Goal: Check status

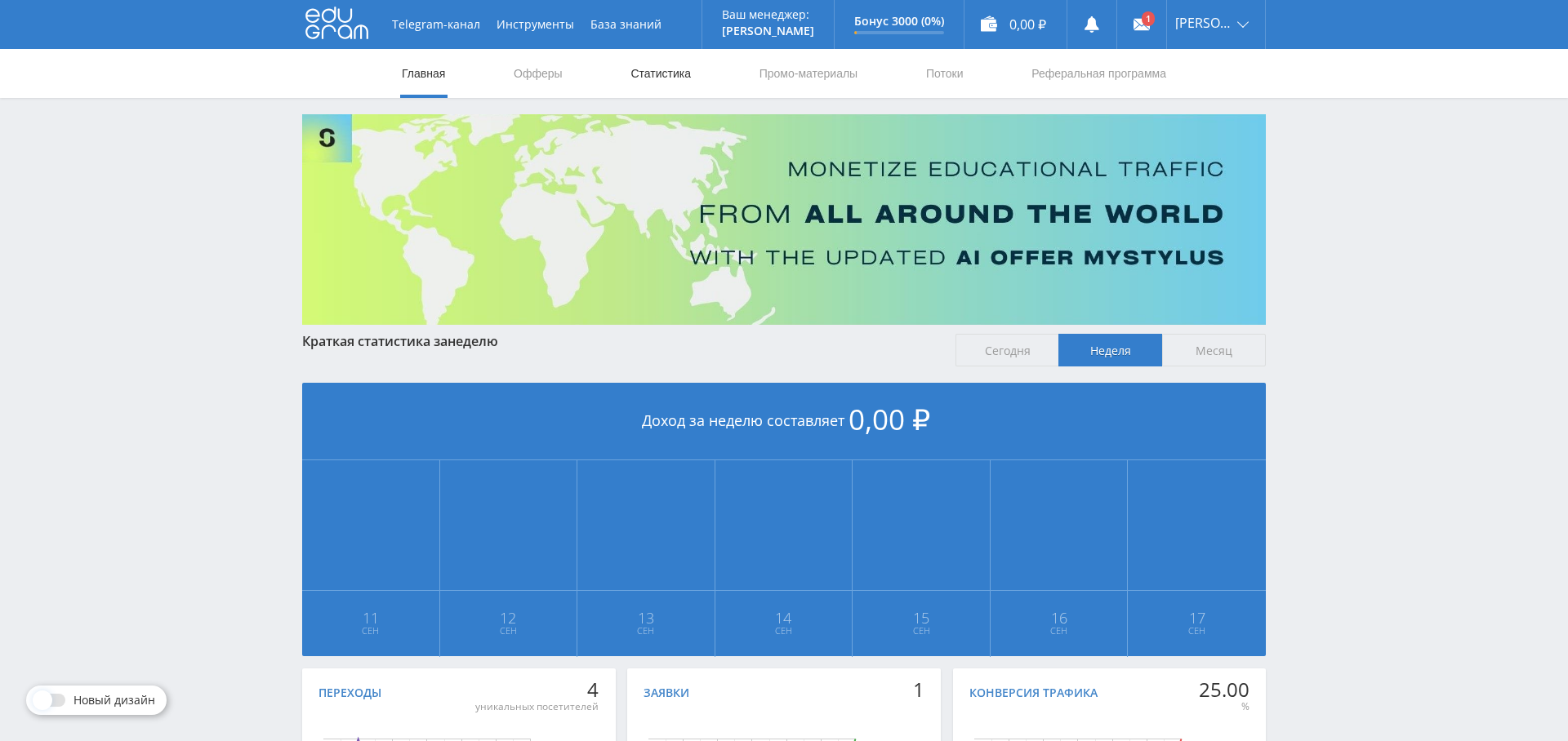
click at [689, 86] on link "Статистика" at bounding box center [660, 73] width 63 height 49
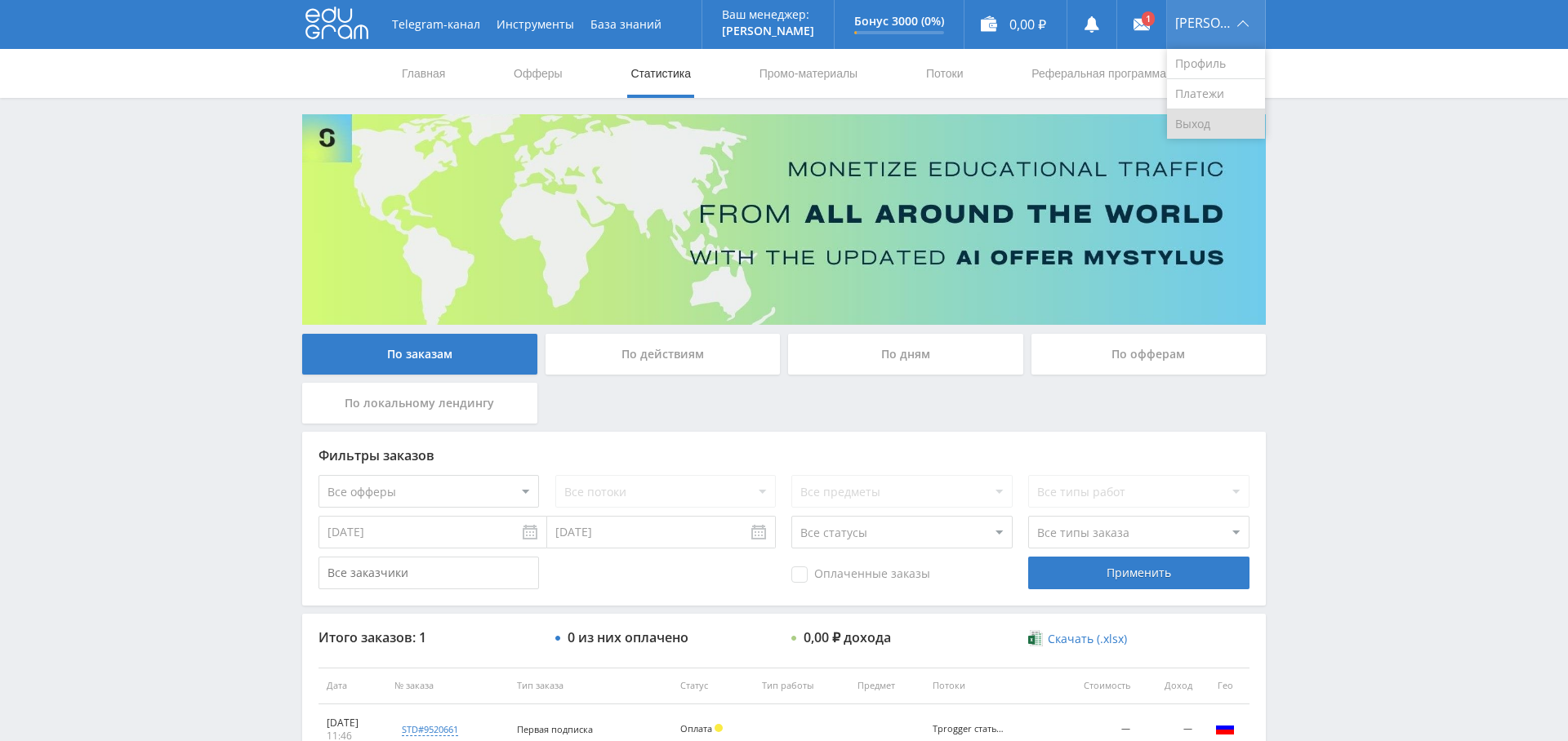
click at [1229, 122] on link "Выход" at bounding box center [1216, 124] width 98 height 29
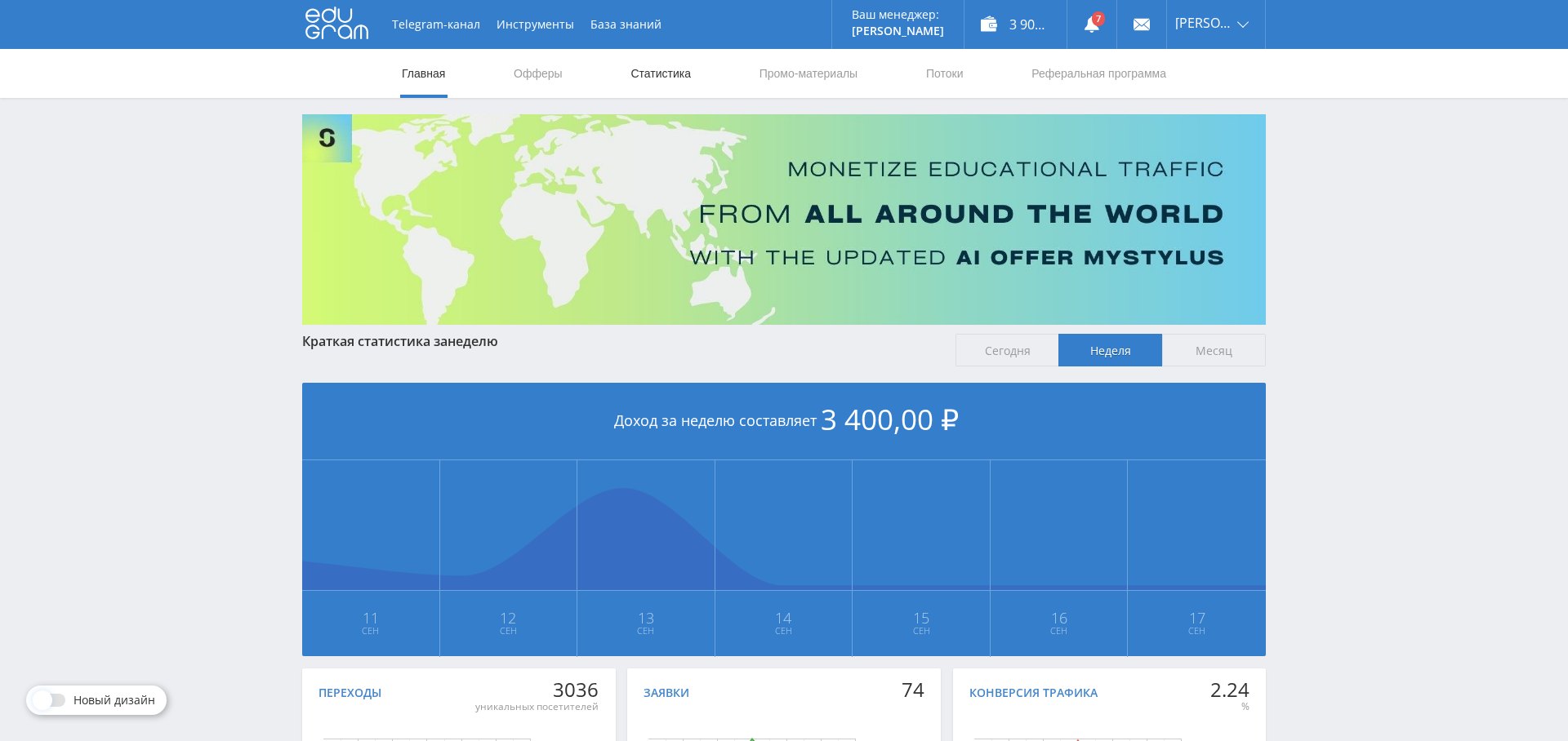
click at [671, 69] on link "Статистика" at bounding box center [660, 73] width 63 height 49
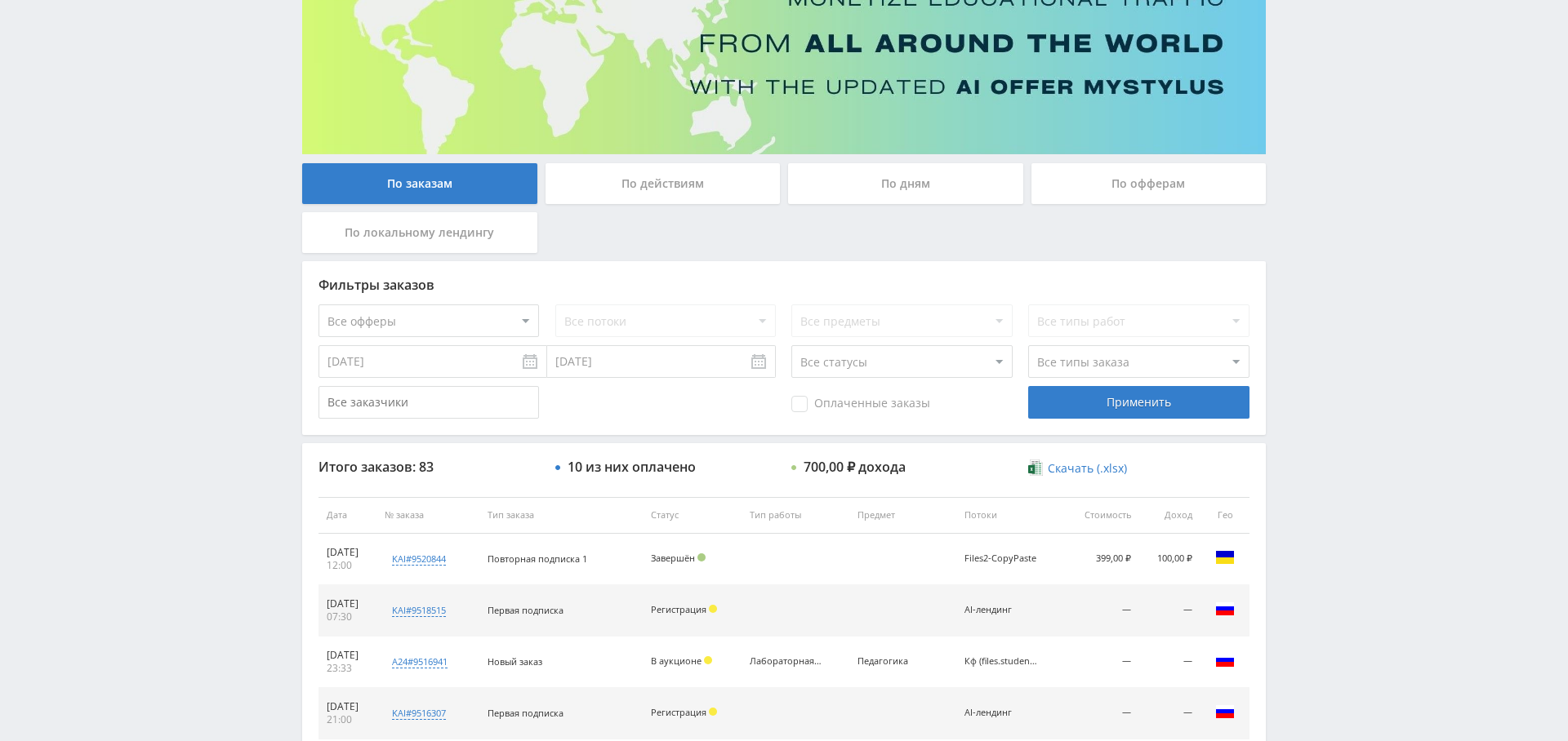
scroll to position [127, 0]
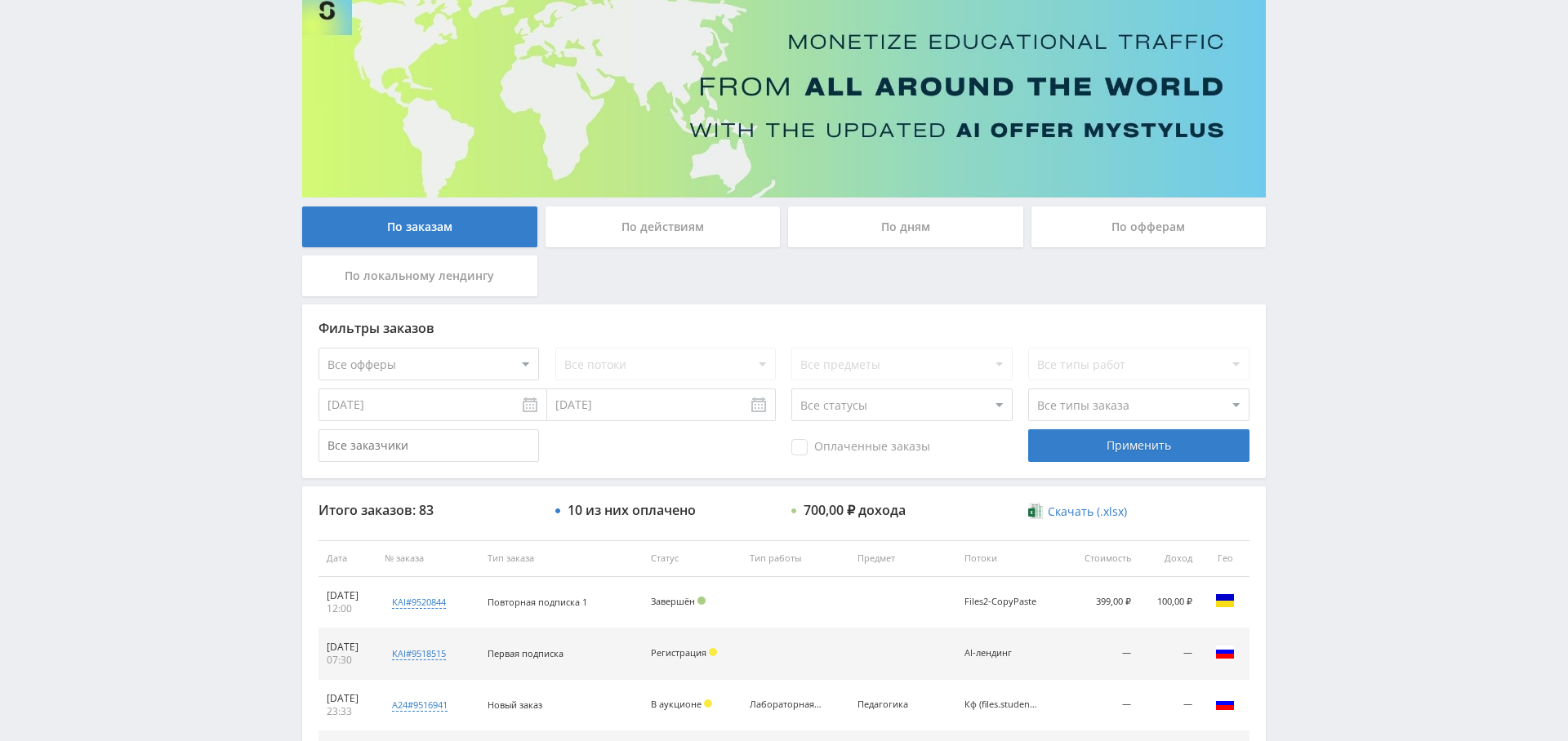
click at [432, 353] on select "Все офферы MyStylus MyStylus - Revshare Кампус AI Studybay Автор24 Studybay Bra…" at bounding box center [428, 363] width 220 height 33
select select "340"
click at [1143, 444] on div "Применить" at bounding box center [1138, 445] width 220 height 33
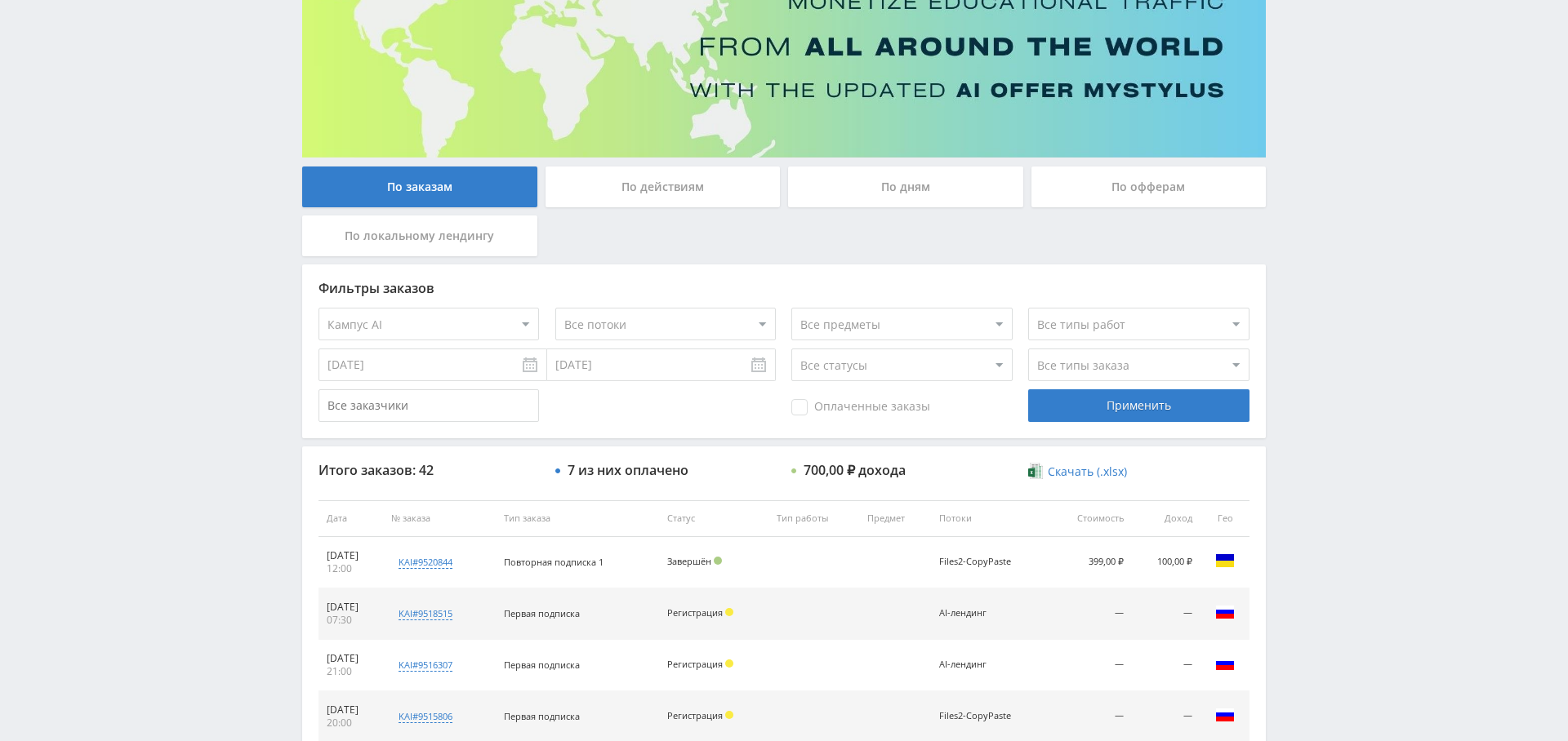
scroll to position [167, 0]
click at [593, 329] on select "Все потоки AI-лендинг Tut2-CopyPaste Files2-CopyPaste default Baza-между Files-…" at bounding box center [665, 324] width 220 height 33
select select "6619202"
click at [555, 308] on select "Все потоки AI-лендинг Tut2-CopyPaste Files2-CopyPaste default Baza-между Files-…" at bounding box center [665, 324] width 220 height 33
click at [1104, 409] on div "Применить" at bounding box center [1138, 406] width 220 height 33
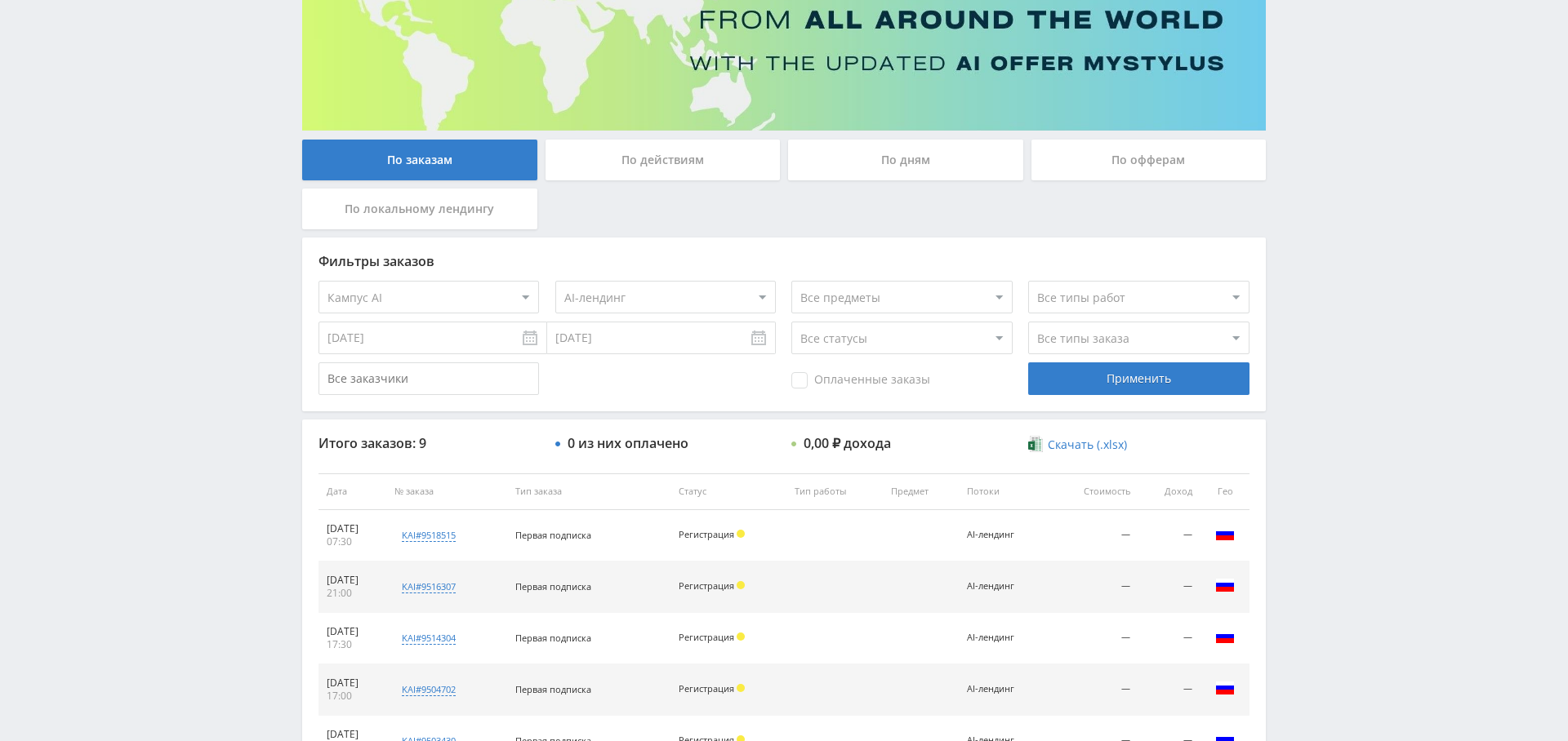
scroll to position [181, 0]
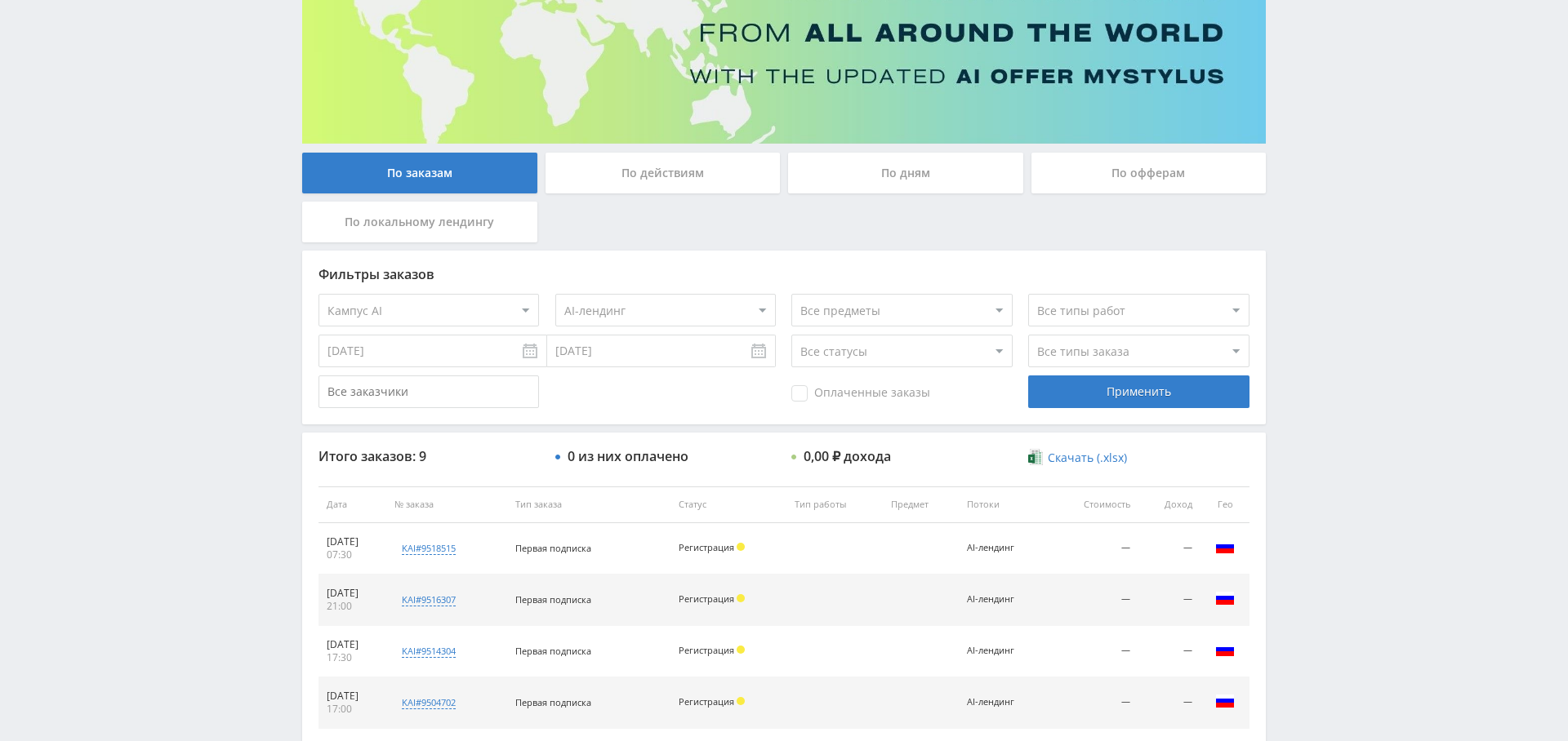
click at [389, 352] on input "10.09.2025" at bounding box center [432, 351] width 229 height 33
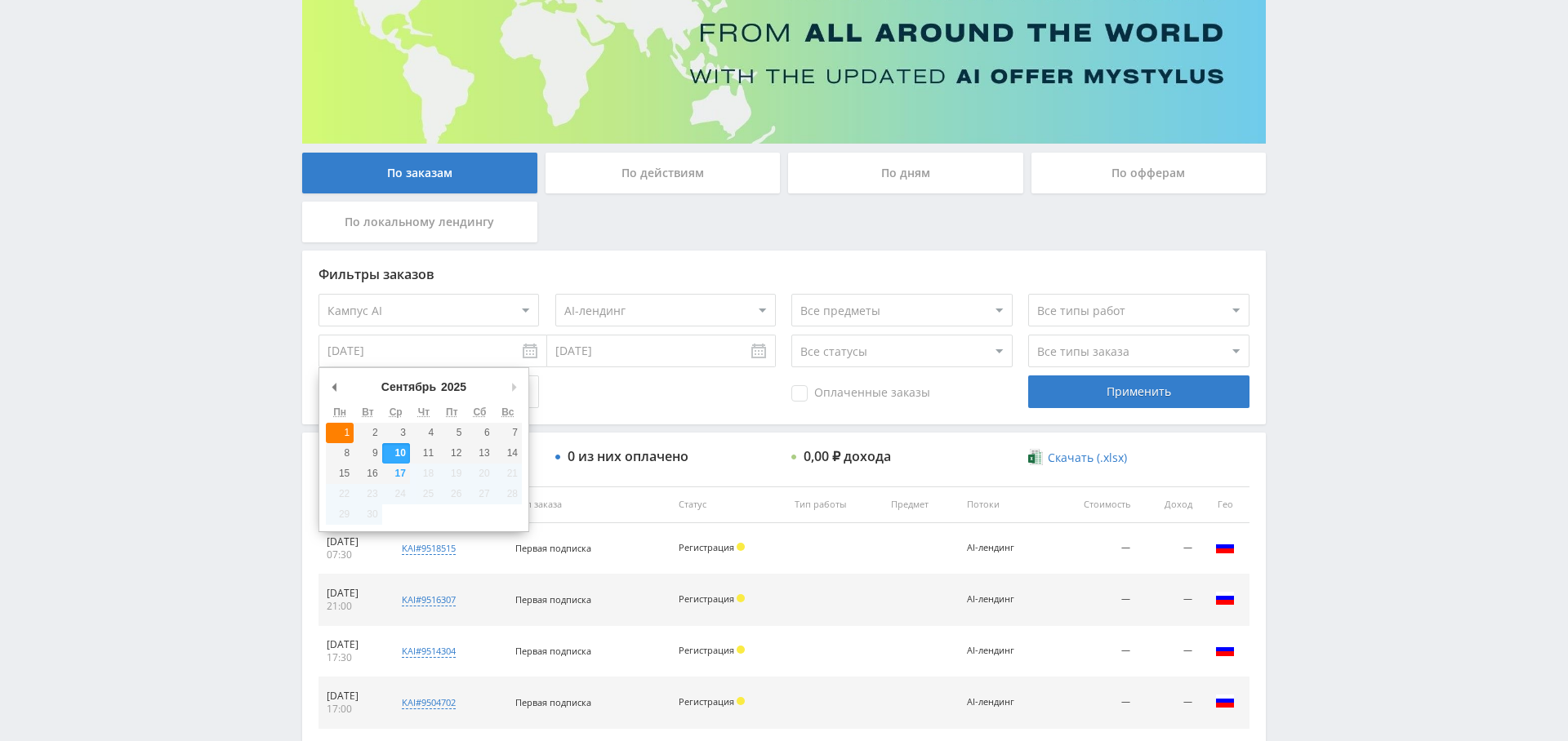
type input "01.09.2025"
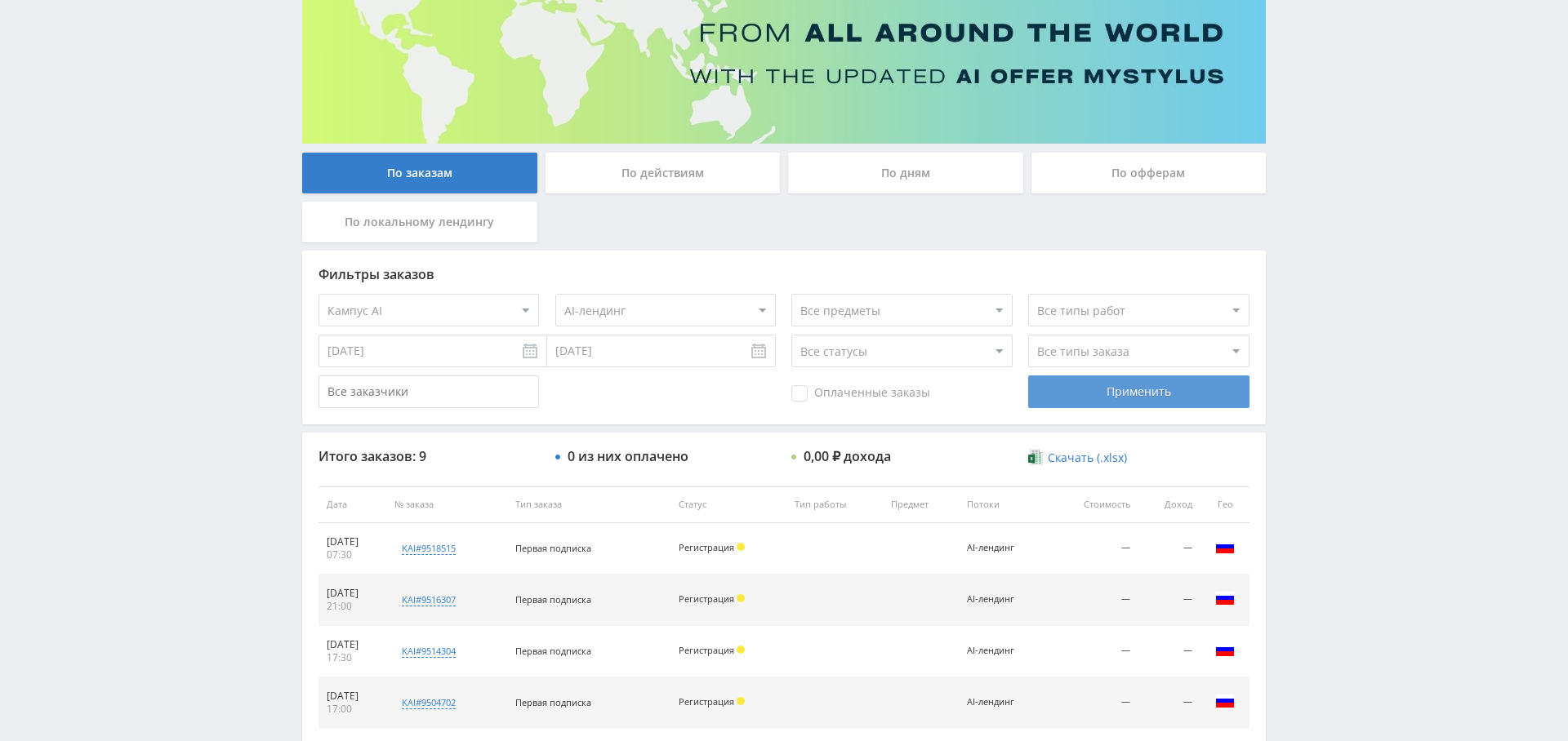
click at [1082, 387] on div "Применить" at bounding box center [1138, 392] width 220 height 33
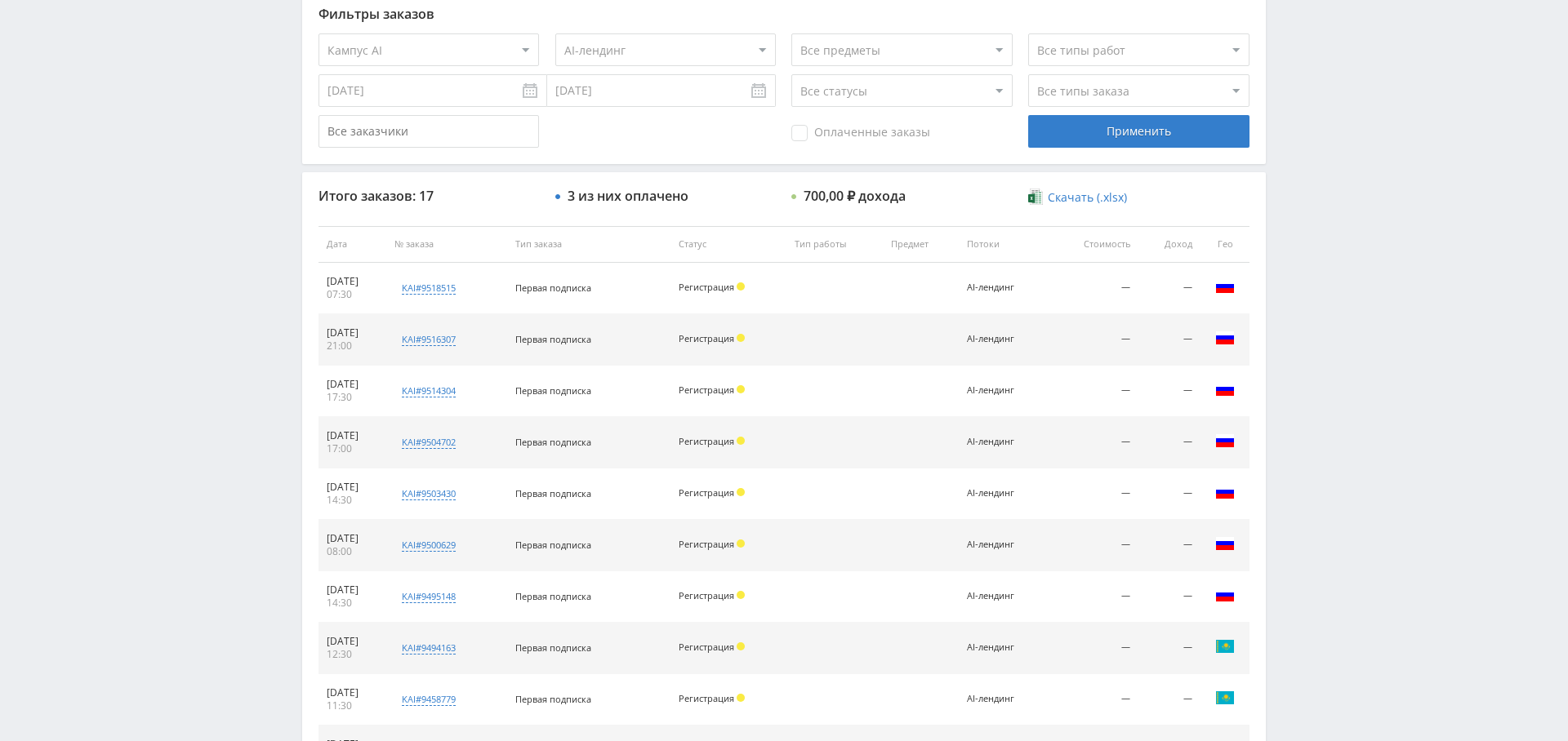
scroll to position [625, 0]
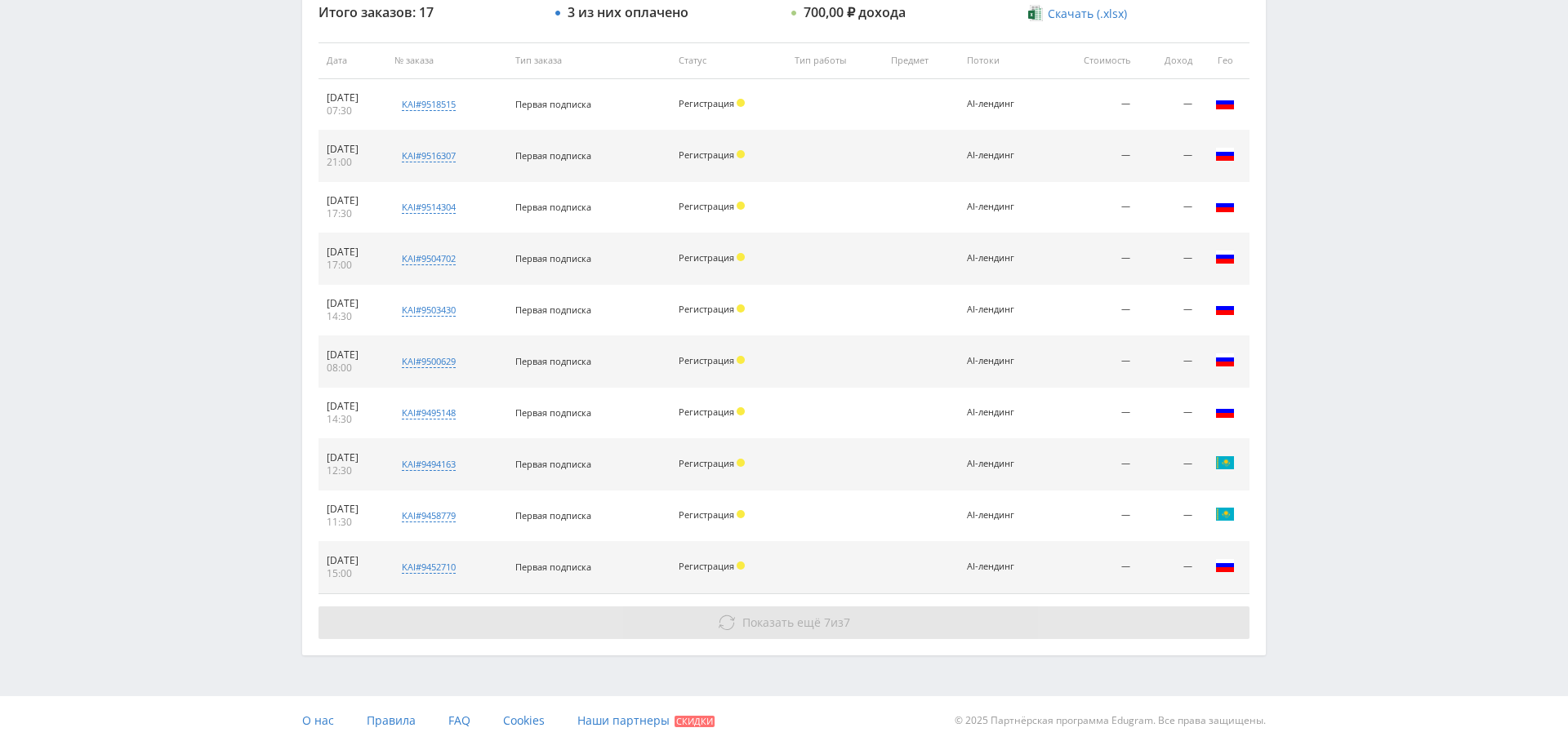
drag, startPoint x: 763, startPoint y: 634, endPoint x: 763, endPoint y: 623, distance: 11.0
click at [761, 631] on div "Итого заказов: 17 3 из них оплачено 700,00 ₽ дохода Скачать (.xlsx) Дата № зака…" at bounding box center [783, 322] width 963 height 666
click at [765, 617] on span "Показать ещё" at bounding box center [781, 622] width 78 height 15
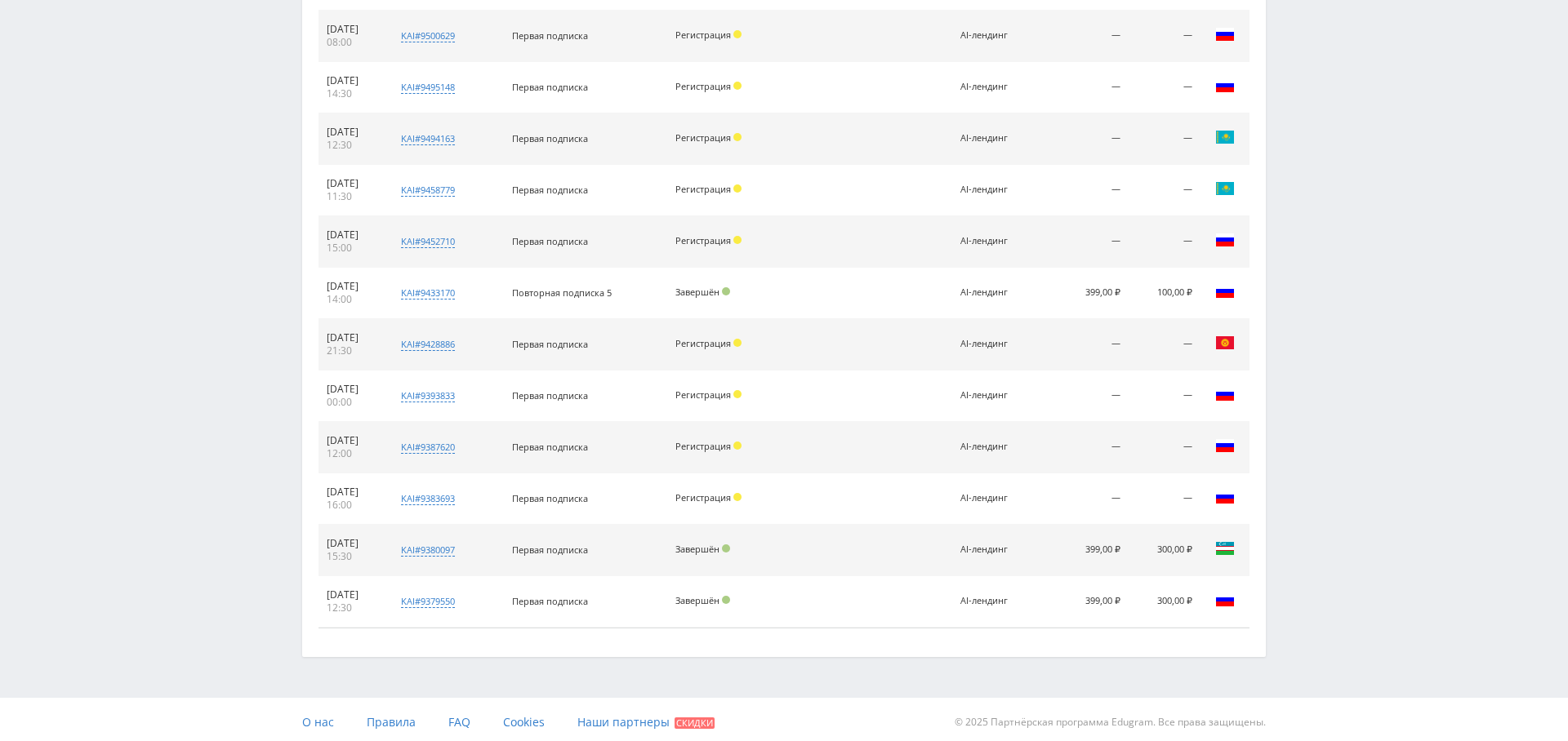
scroll to position [0, 0]
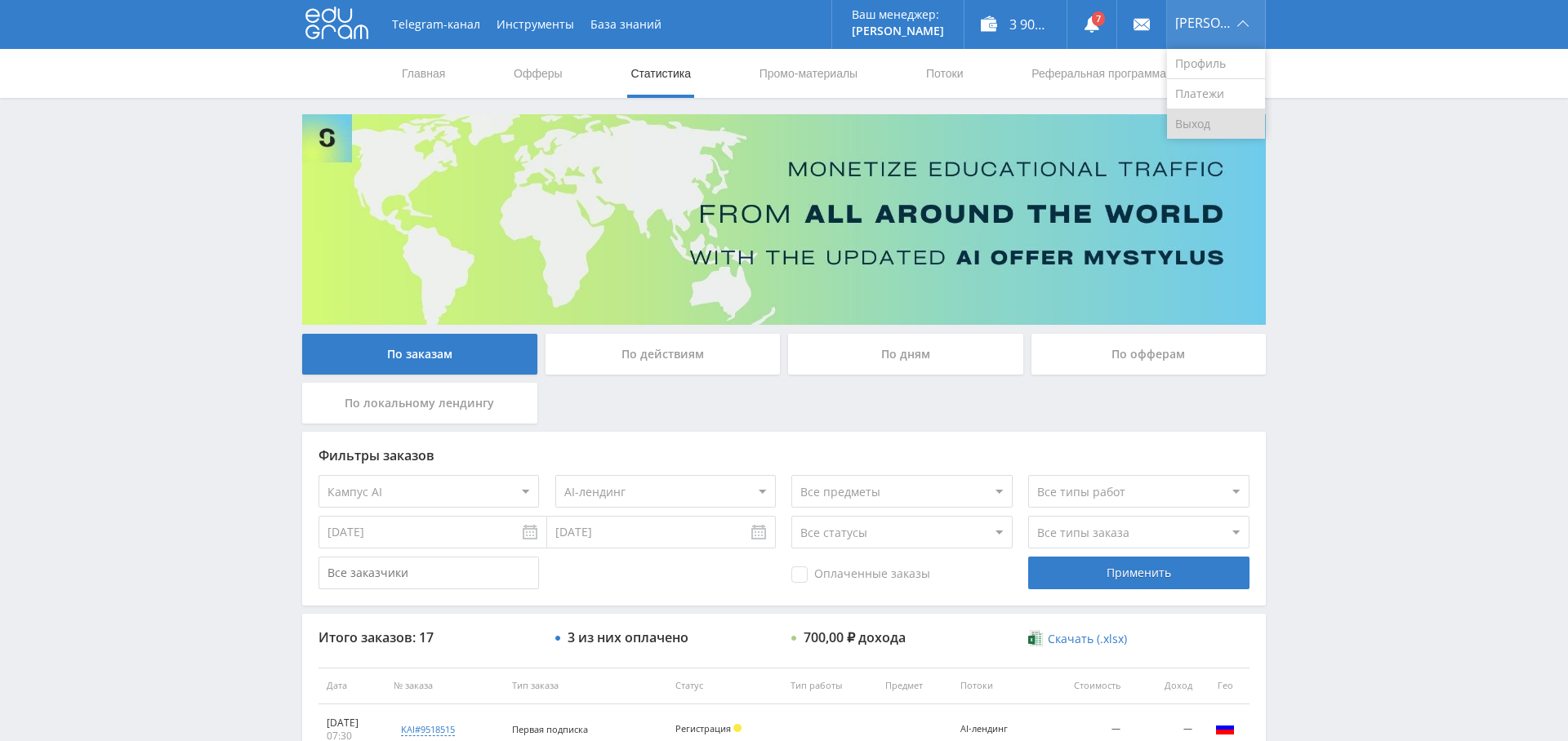
click at [1216, 132] on link "Выход" at bounding box center [1216, 124] width 98 height 29
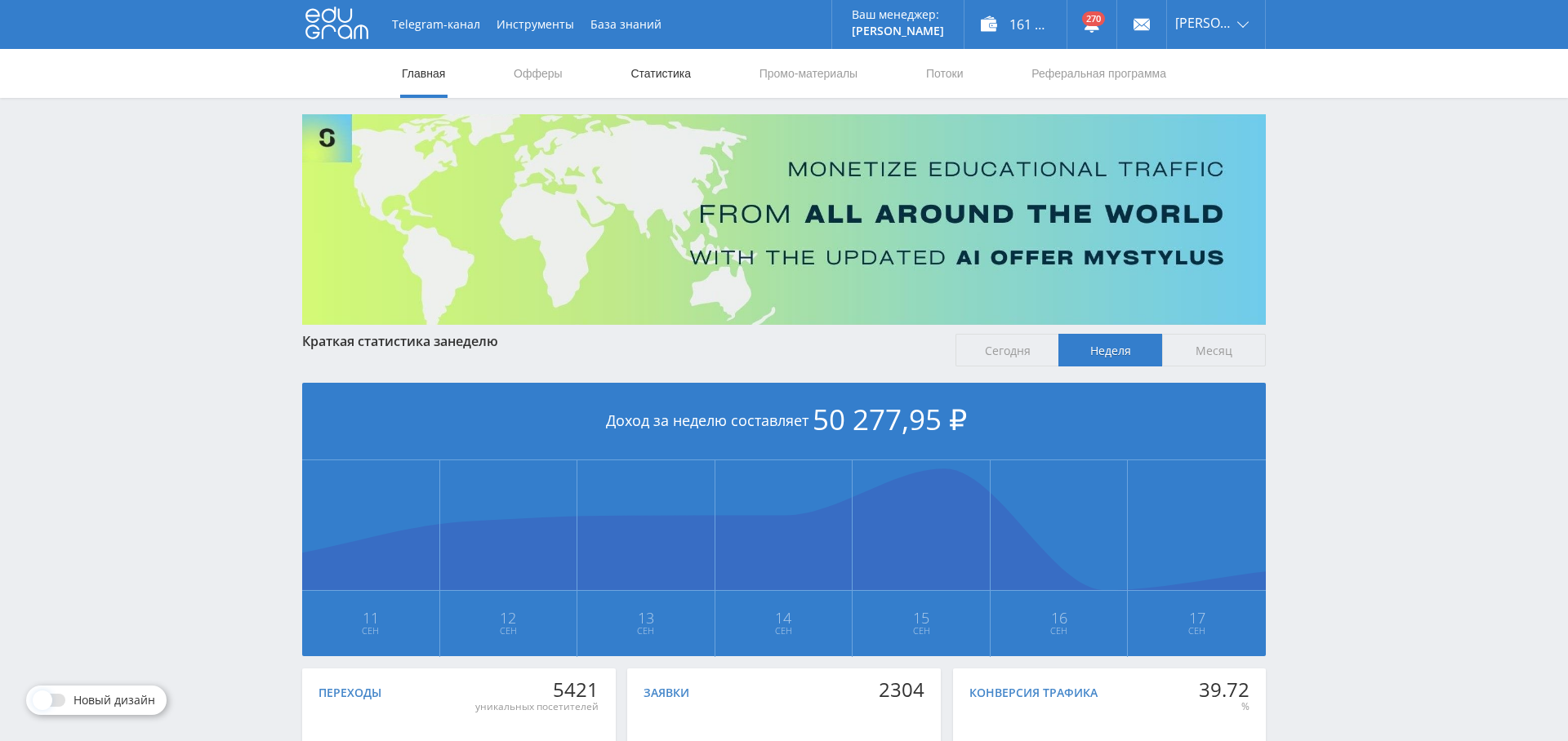
click at [676, 70] on link "Статистика" at bounding box center [660, 73] width 63 height 49
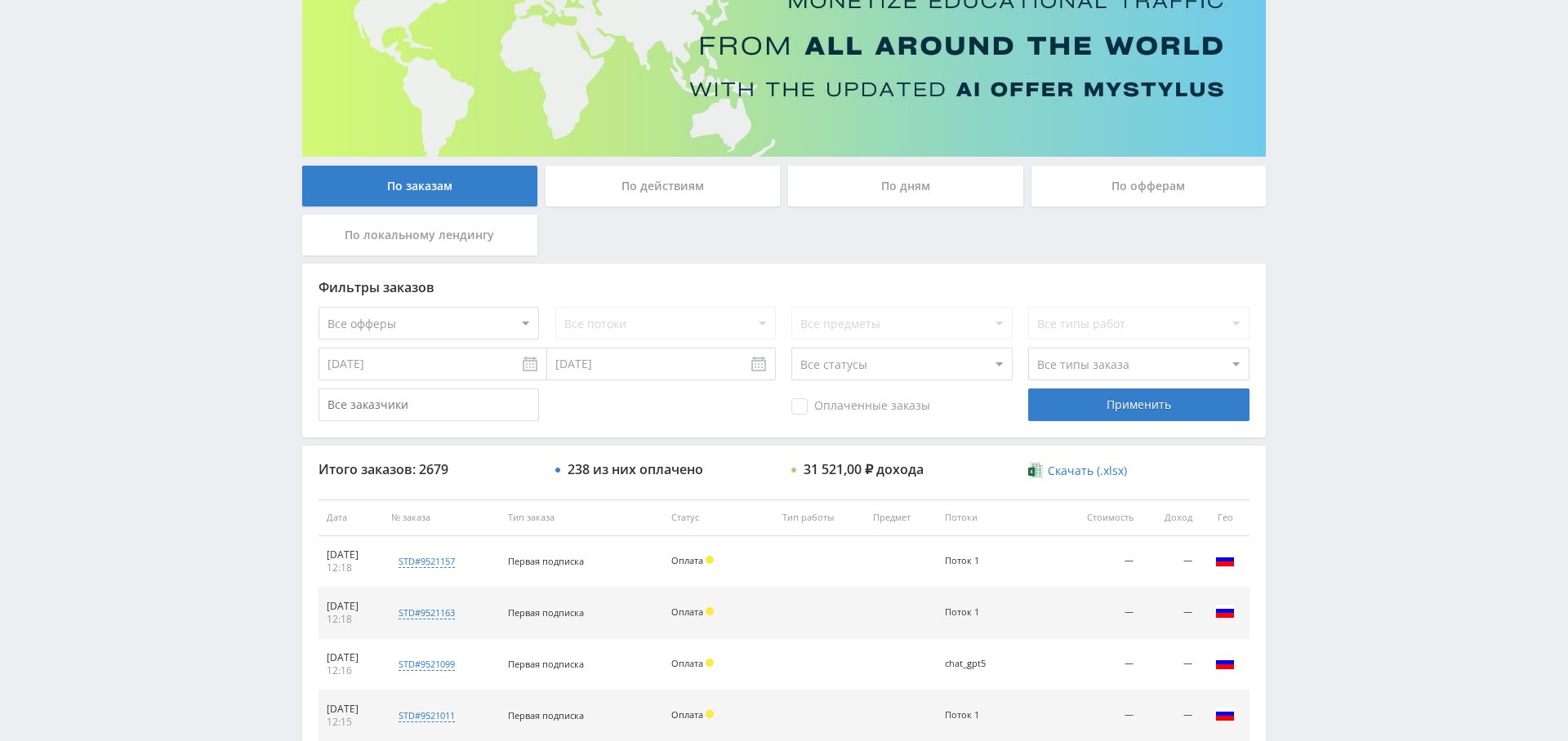
scroll to position [239, 0]
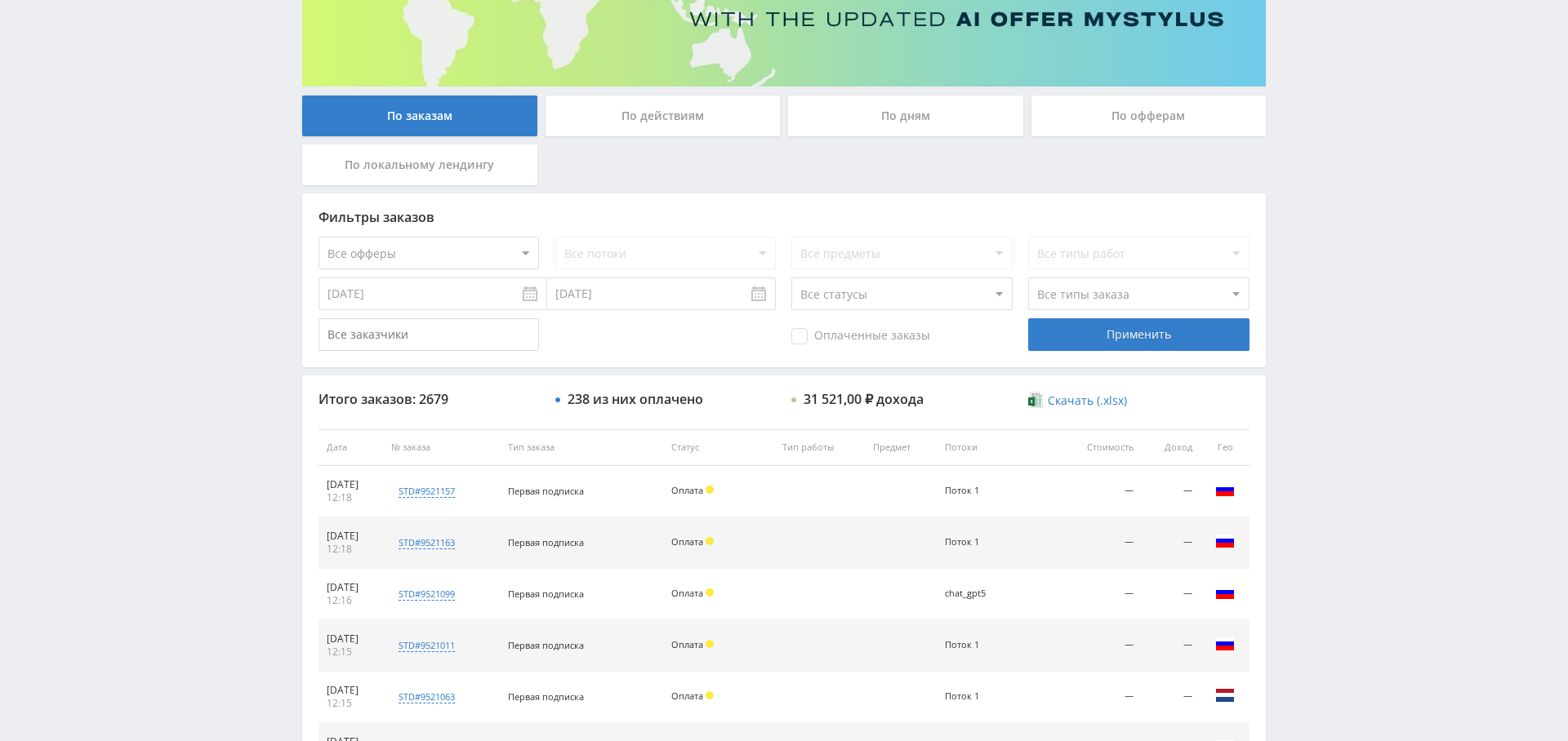
click at [485, 249] on select "Все офферы MyStylus MyStylus - Revshare Кампус AI Studybay Автор24 Studybay [GE…" at bounding box center [428, 253] width 220 height 33
select select "340"
click at [821, 337] on span "Оплаченные заказы" at bounding box center [861, 336] width 139 height 16
click at [0, 0] on input "Оплаченные заказы" at bounding box center [0, 0] width 0 height 0
click at [1114, 337] on div "Применить" at bounding box center [1138, 334] width 220 height 33
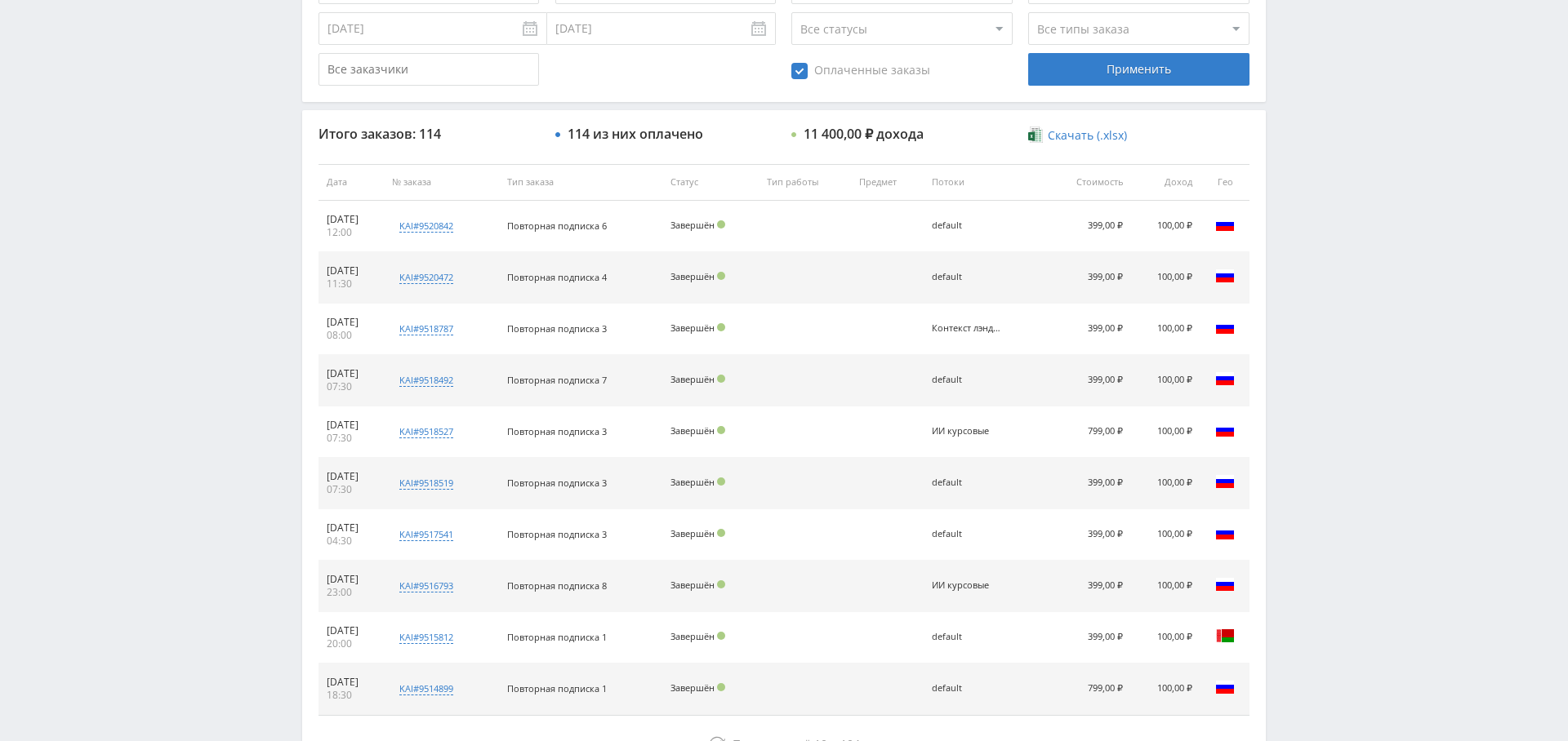
scroll to position [625, 0]
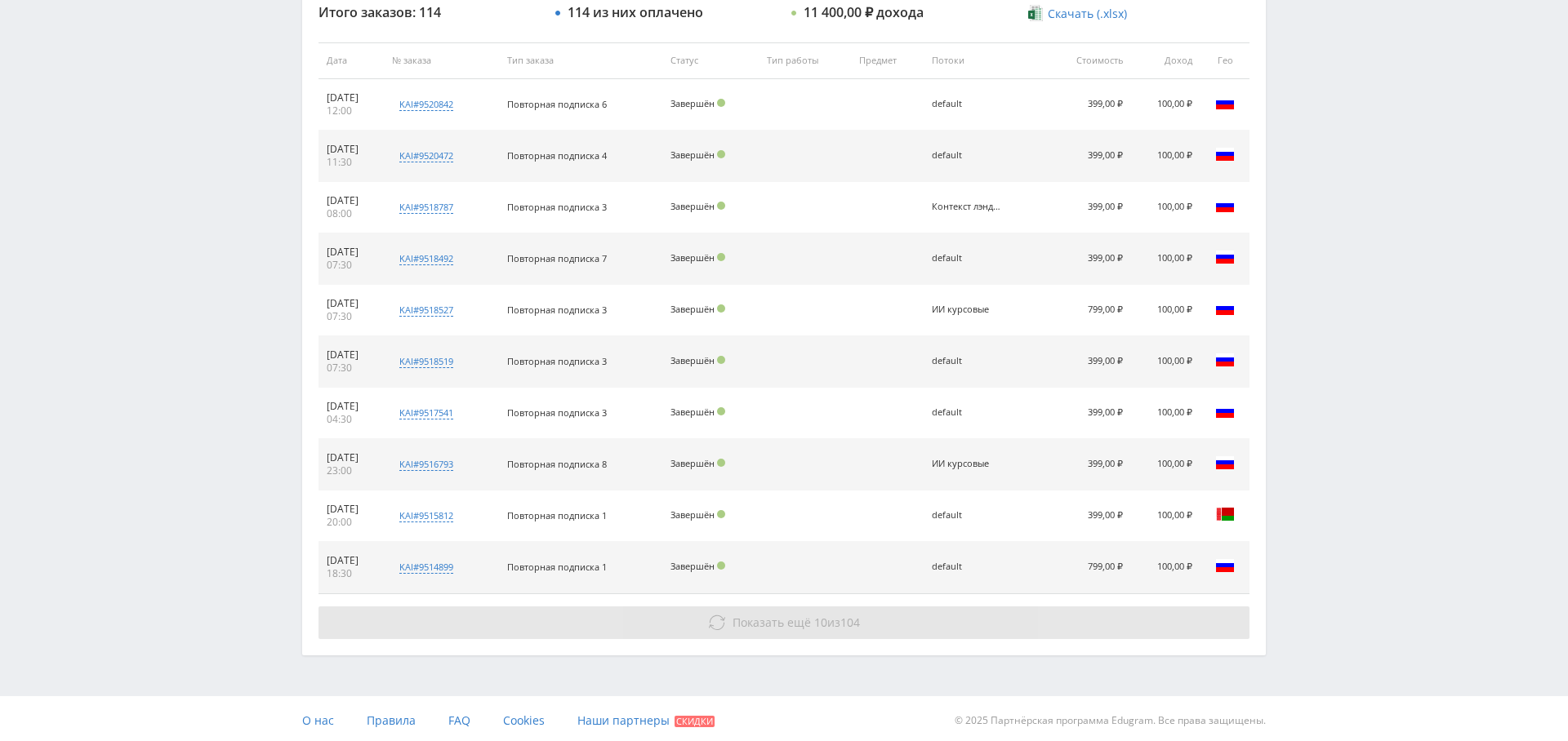
click at [792, 623] on span "Показать ещё" at bounding box center [772, 622] width 78 height 15
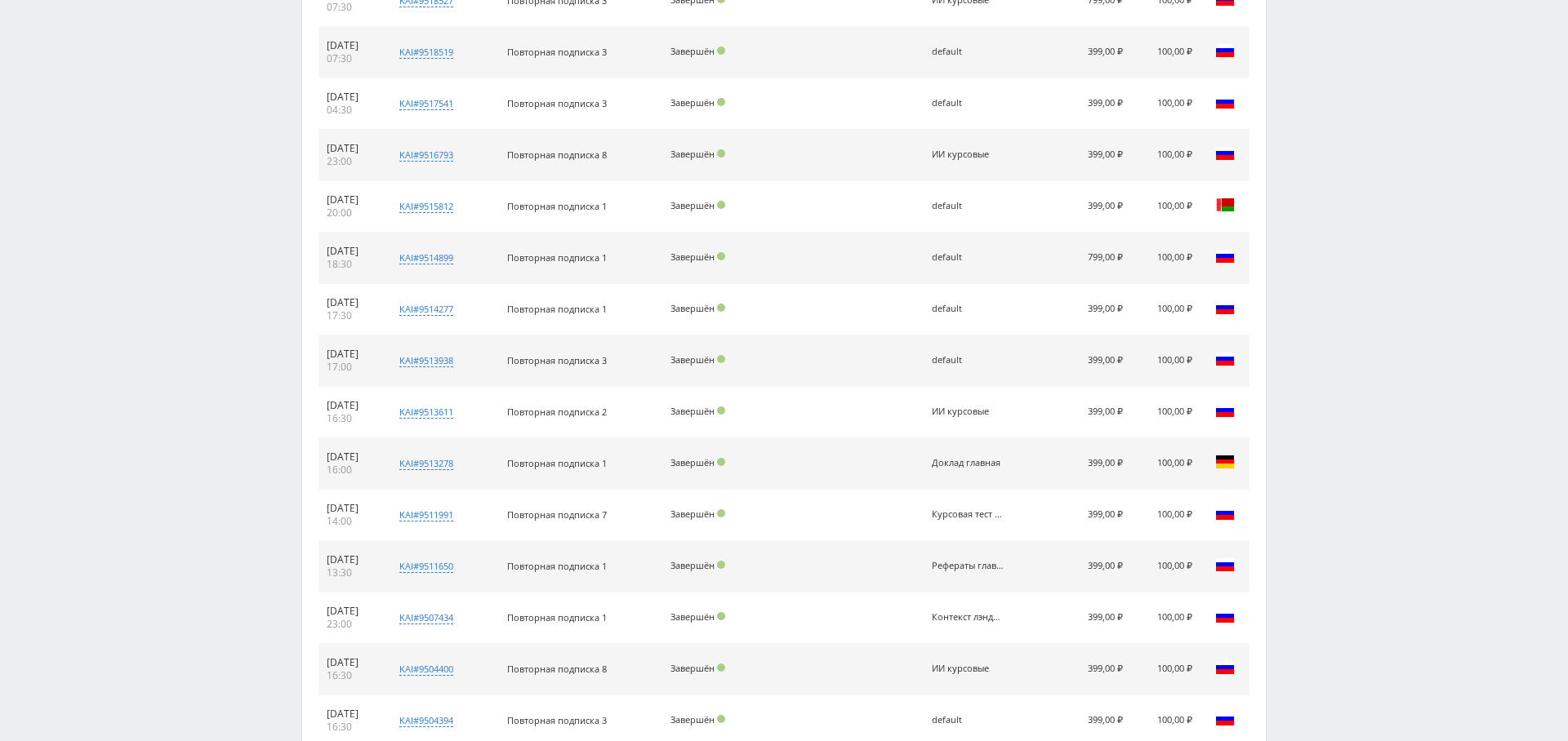
scroll to position [1137, 0]
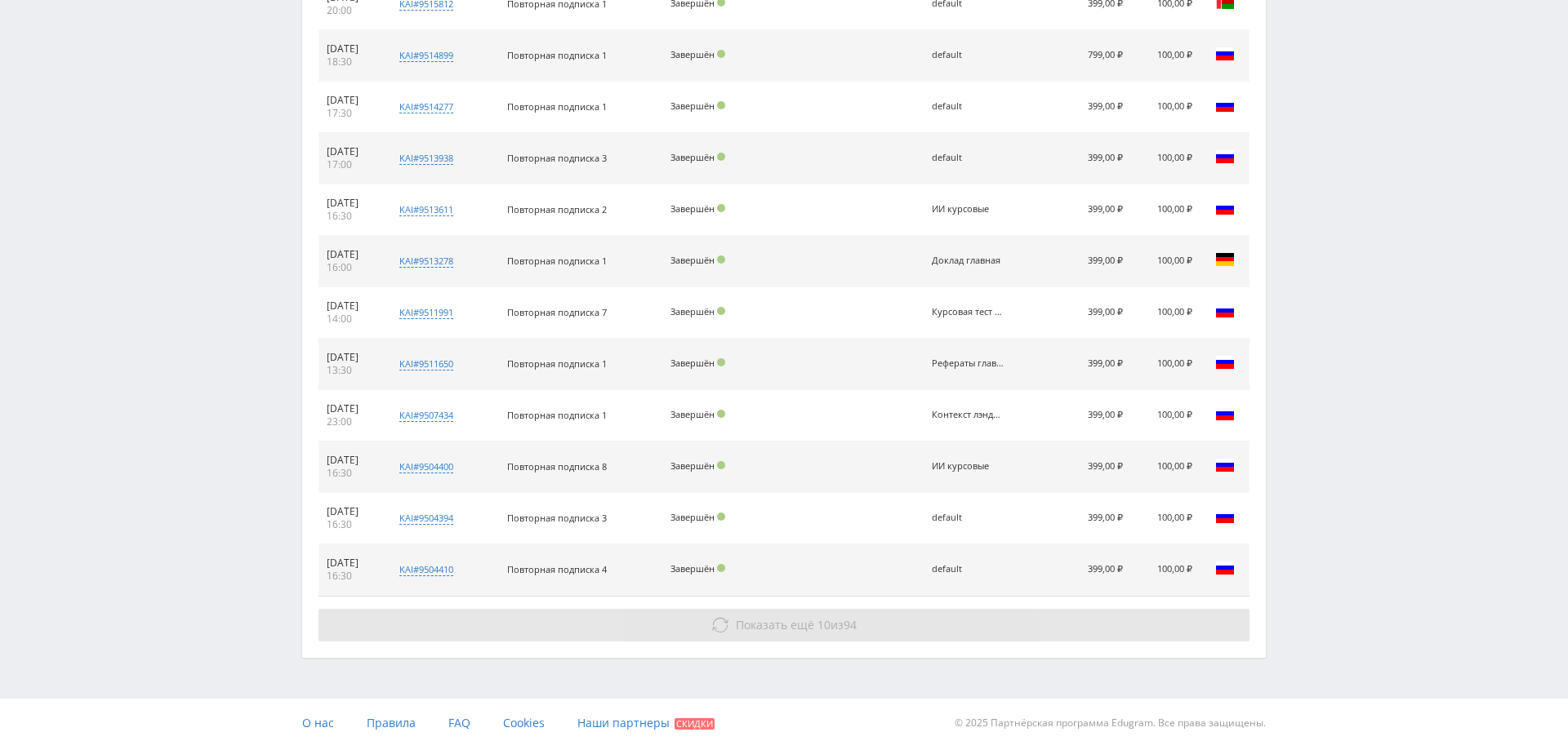
click at [836, 609] on button "Показать ещё 10 из 94" at bounding box center [783, 625] width 931 height 33
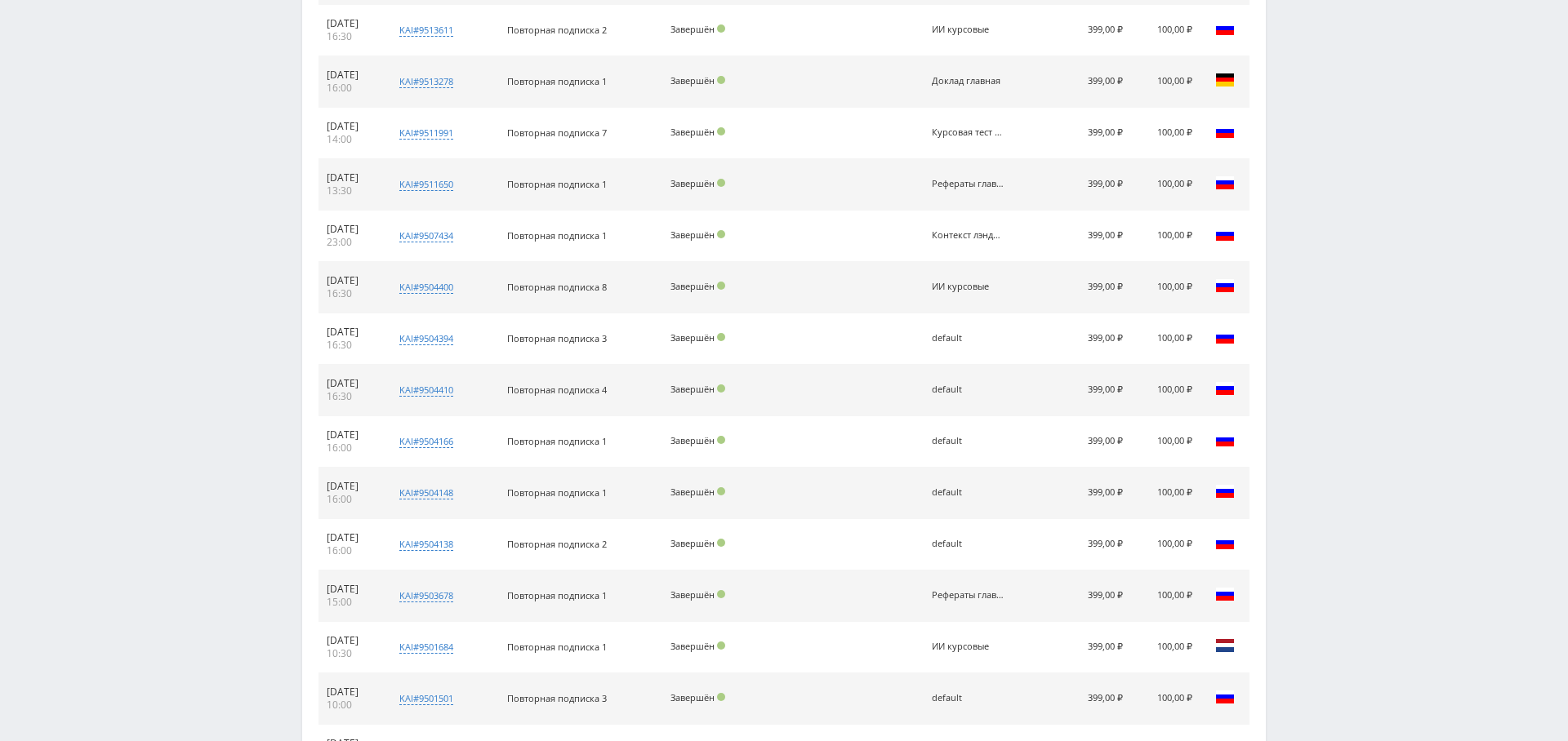
scroll to position [1649, 0]
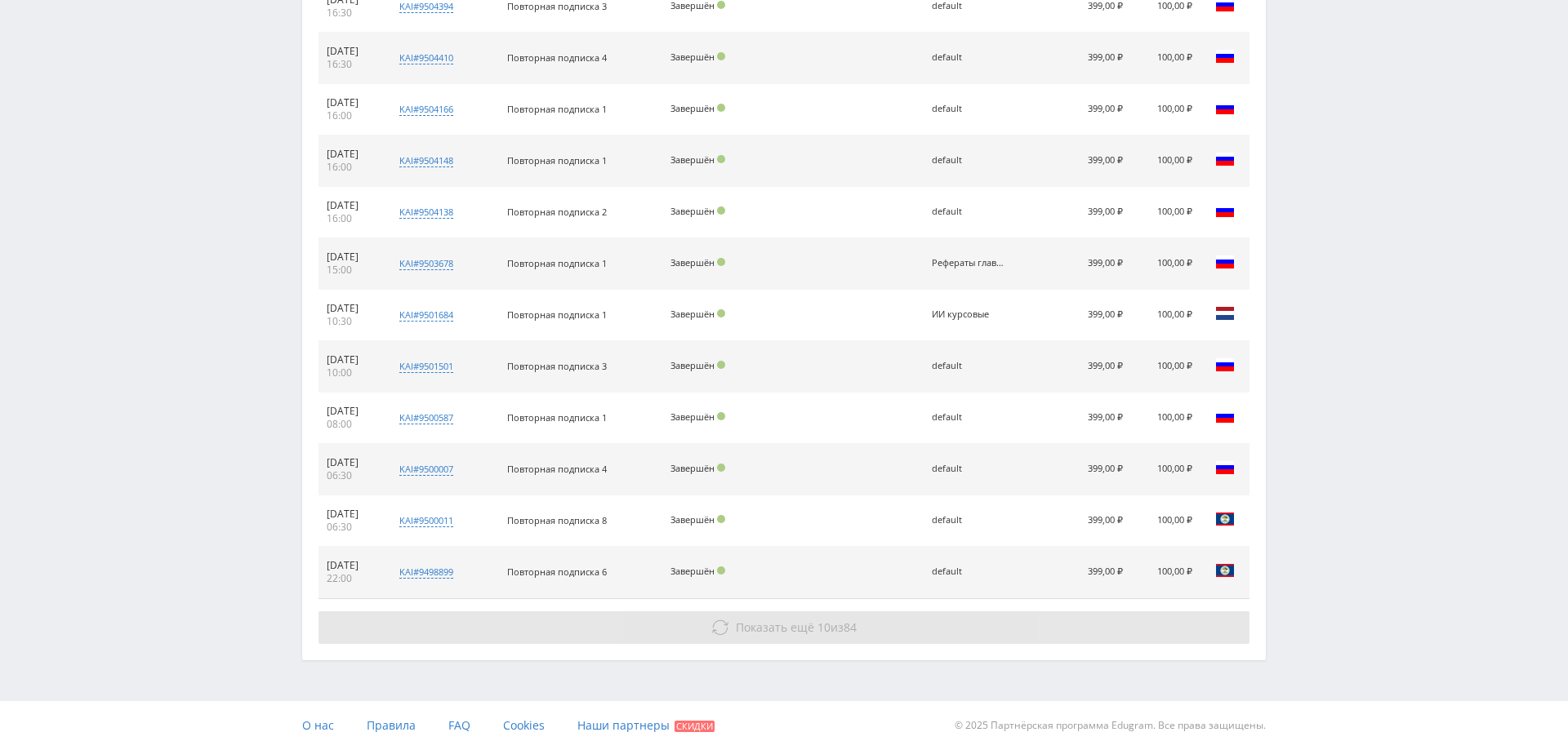
click at [812, 629] on button "Показать ещё 10 из 84" at bounding box center [783, 627] width 931 height 33
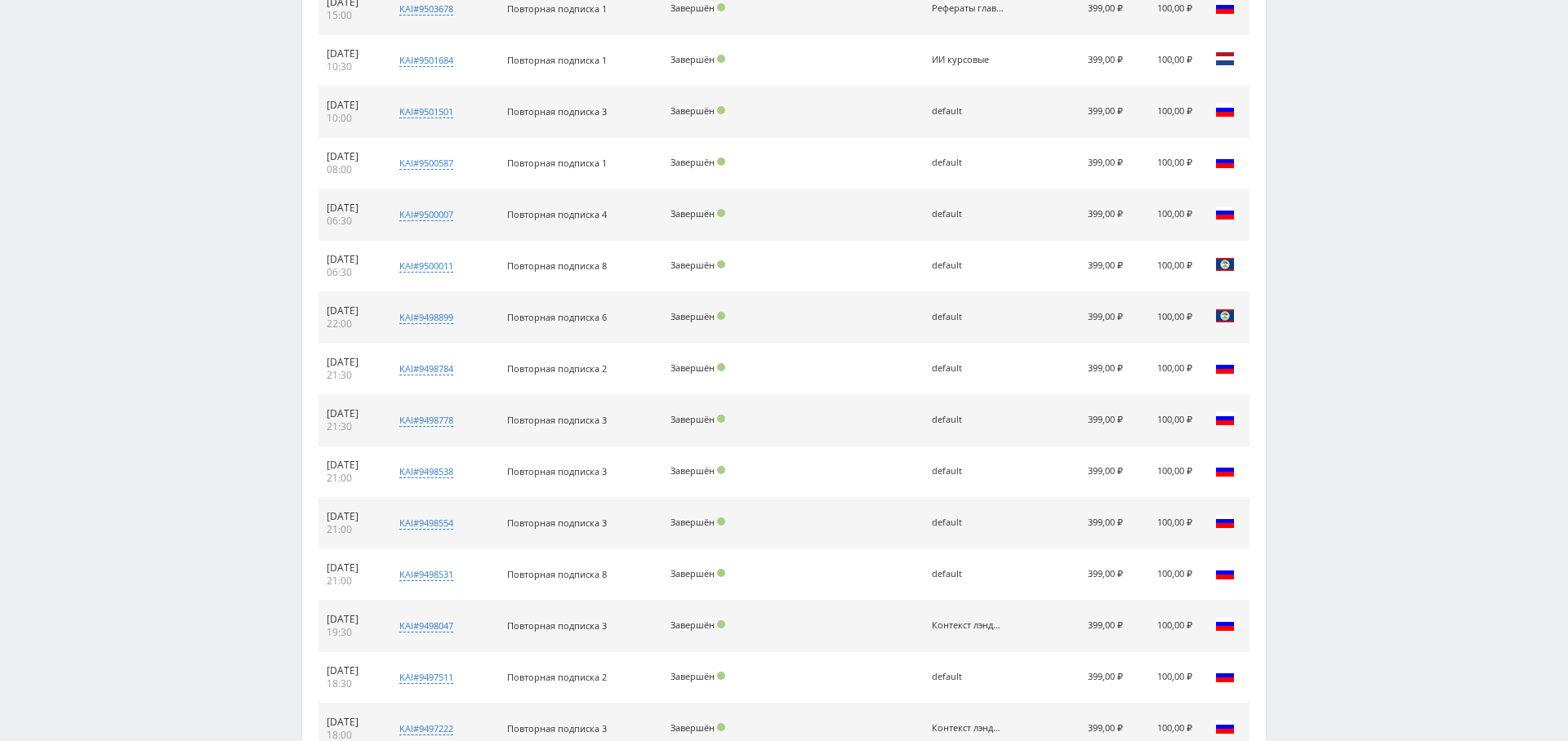
scroll to position [2160, 0]
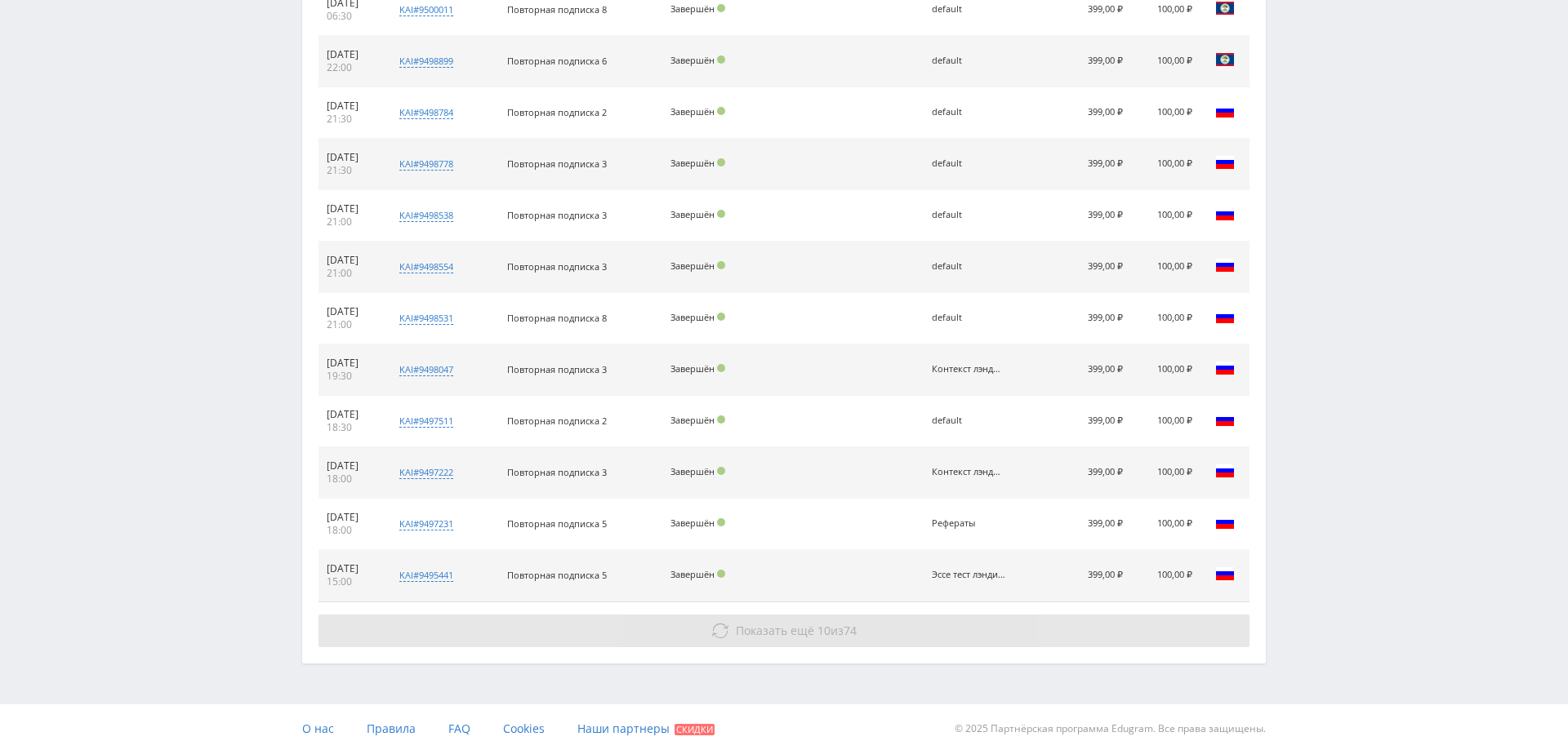
click at [817, 615] on button "Показать ещё 10 из 74" at bounding box center [783, 631] width 931 height 33
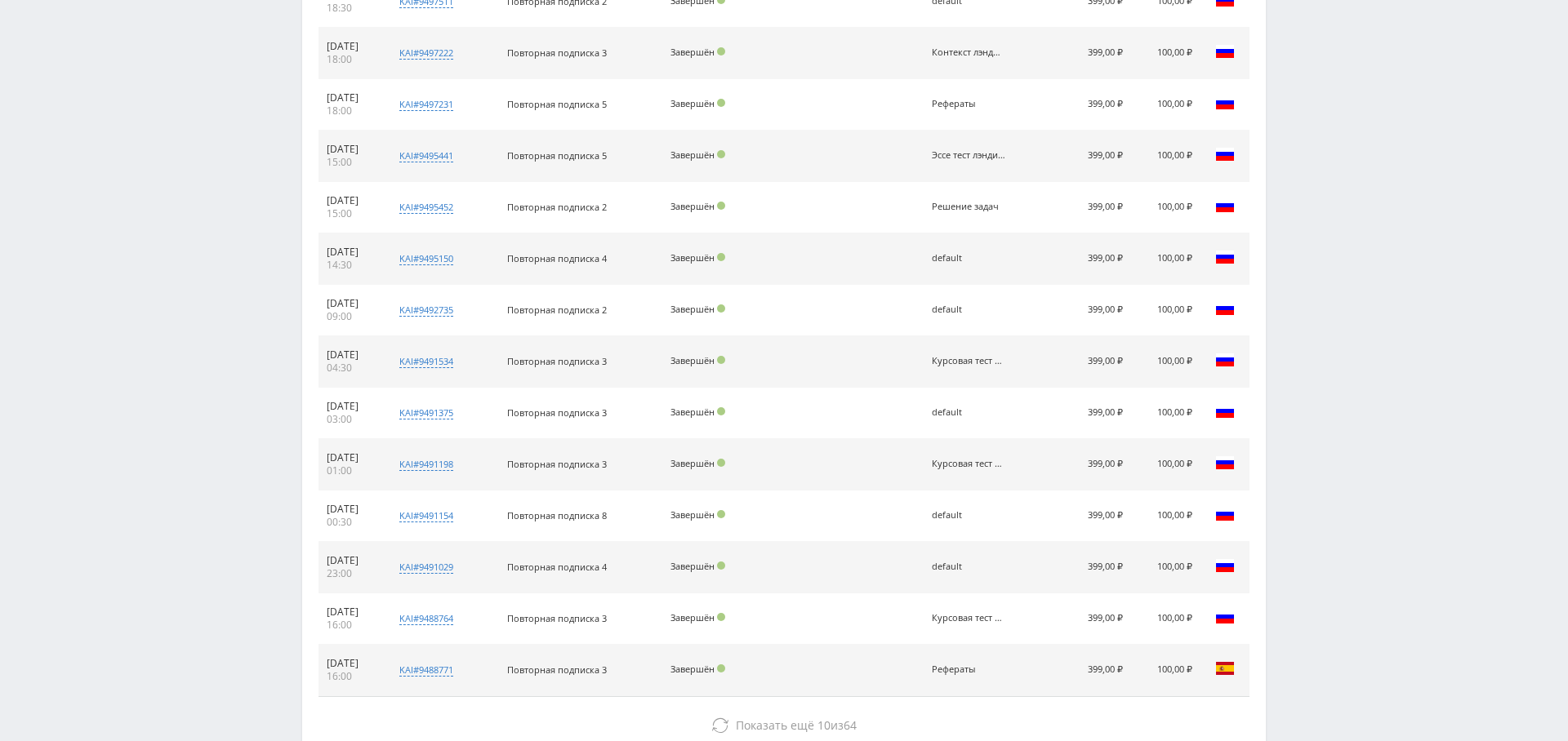
scroll to position [2671, 0]
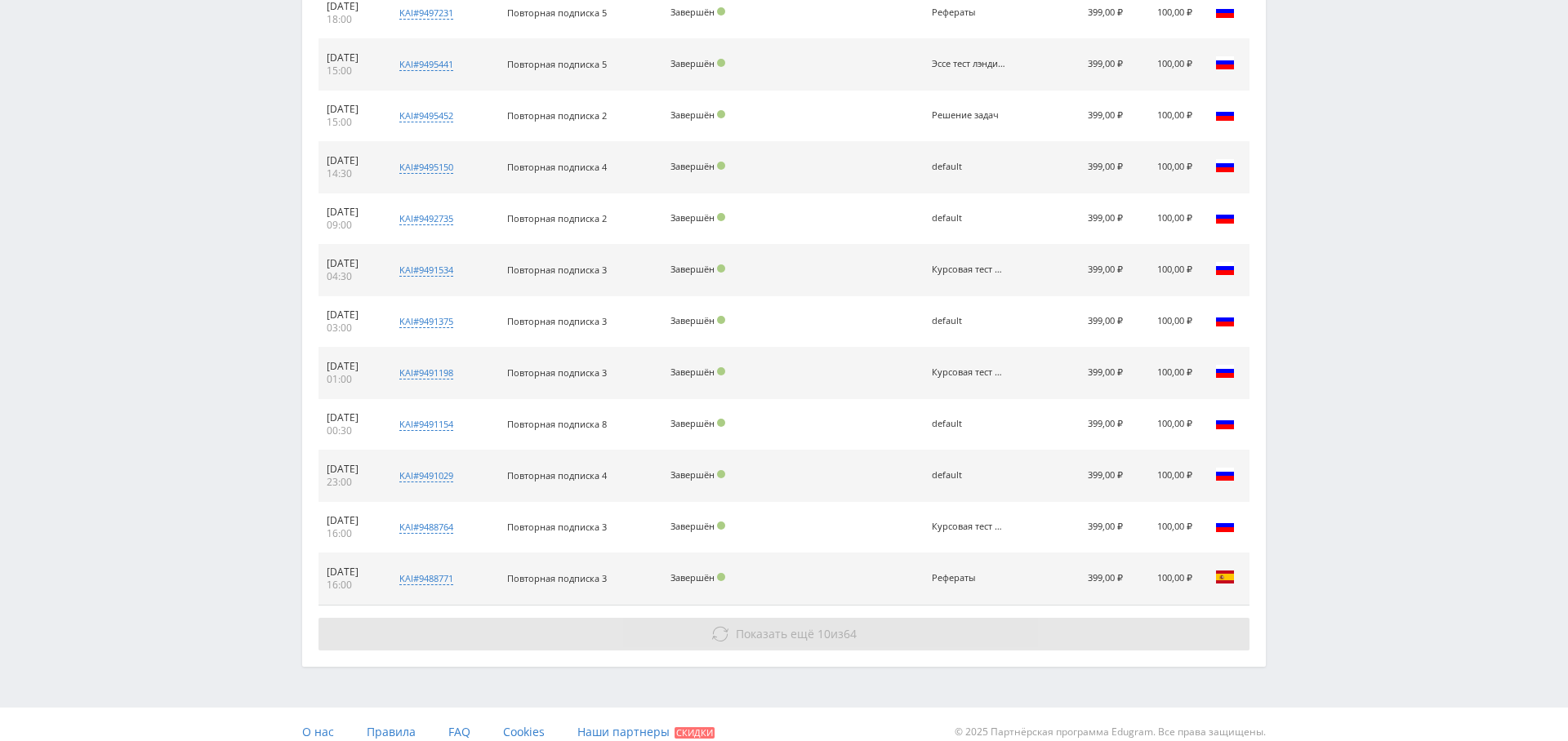
click at [749, 626] on span "Показать ещё" at bounding box center [775, 633] width 78 height 15
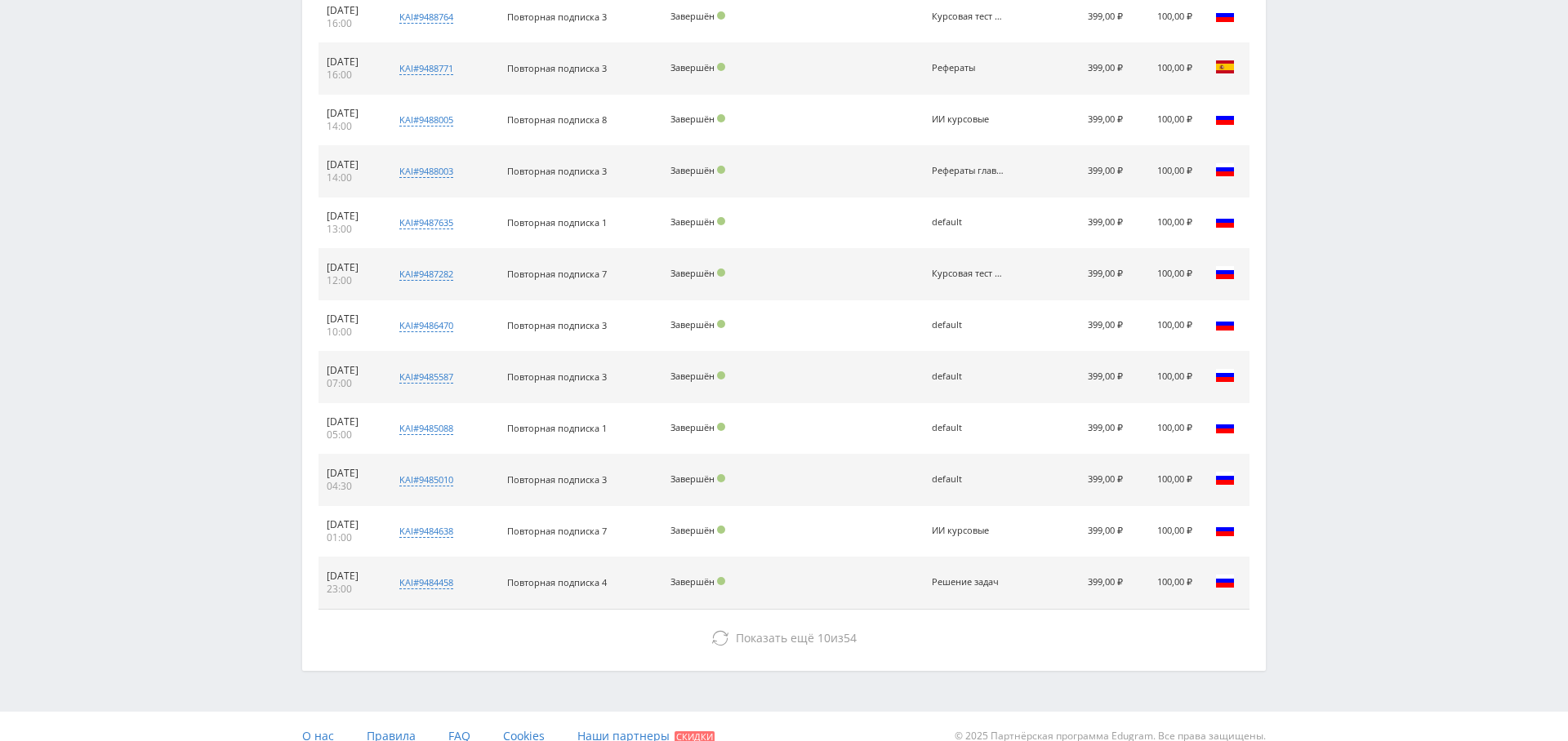
scroll to position [3183, 0]
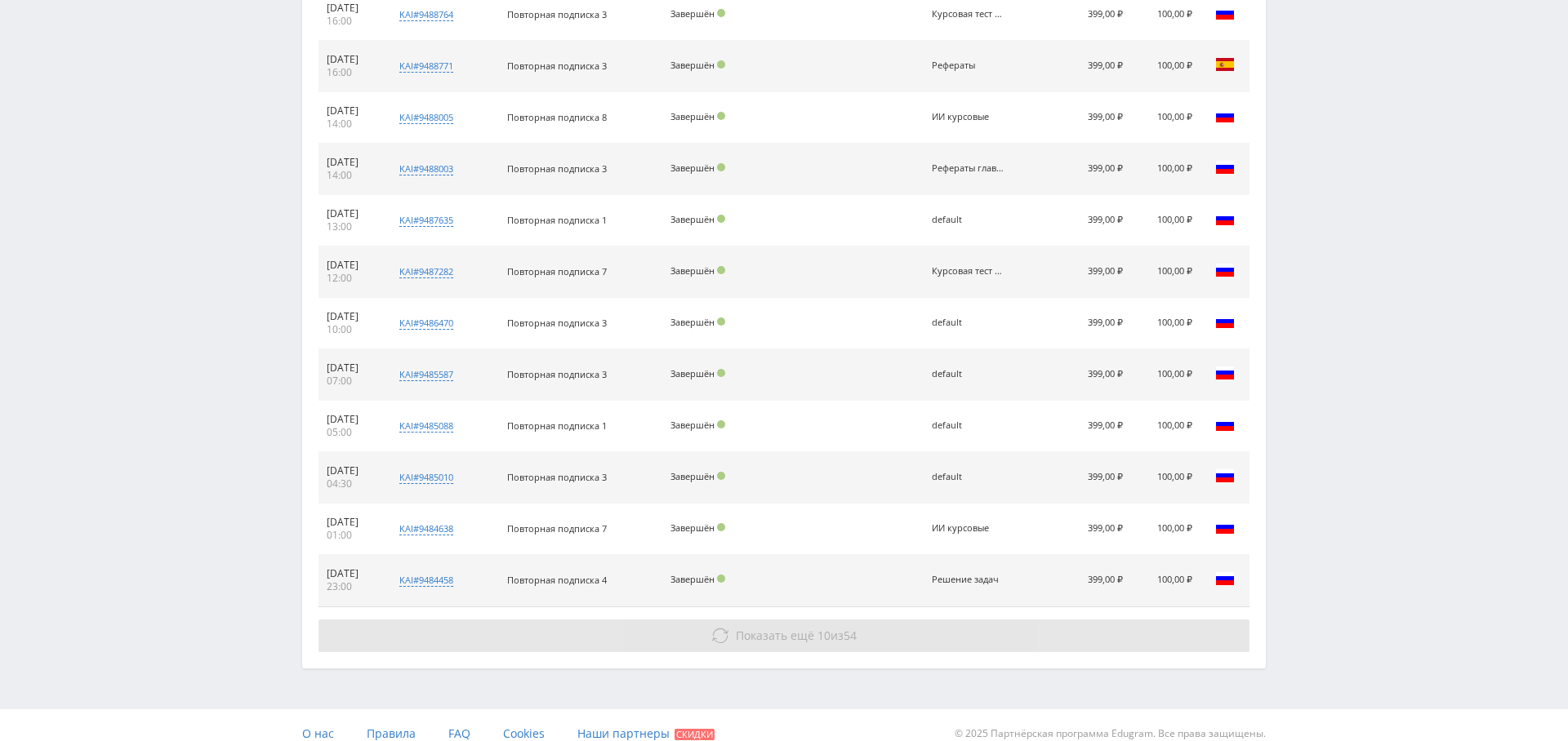
click at [749, 626] on button "Показать ещё 10 из 54" at bounding box center [783, 636] width 931 height 33
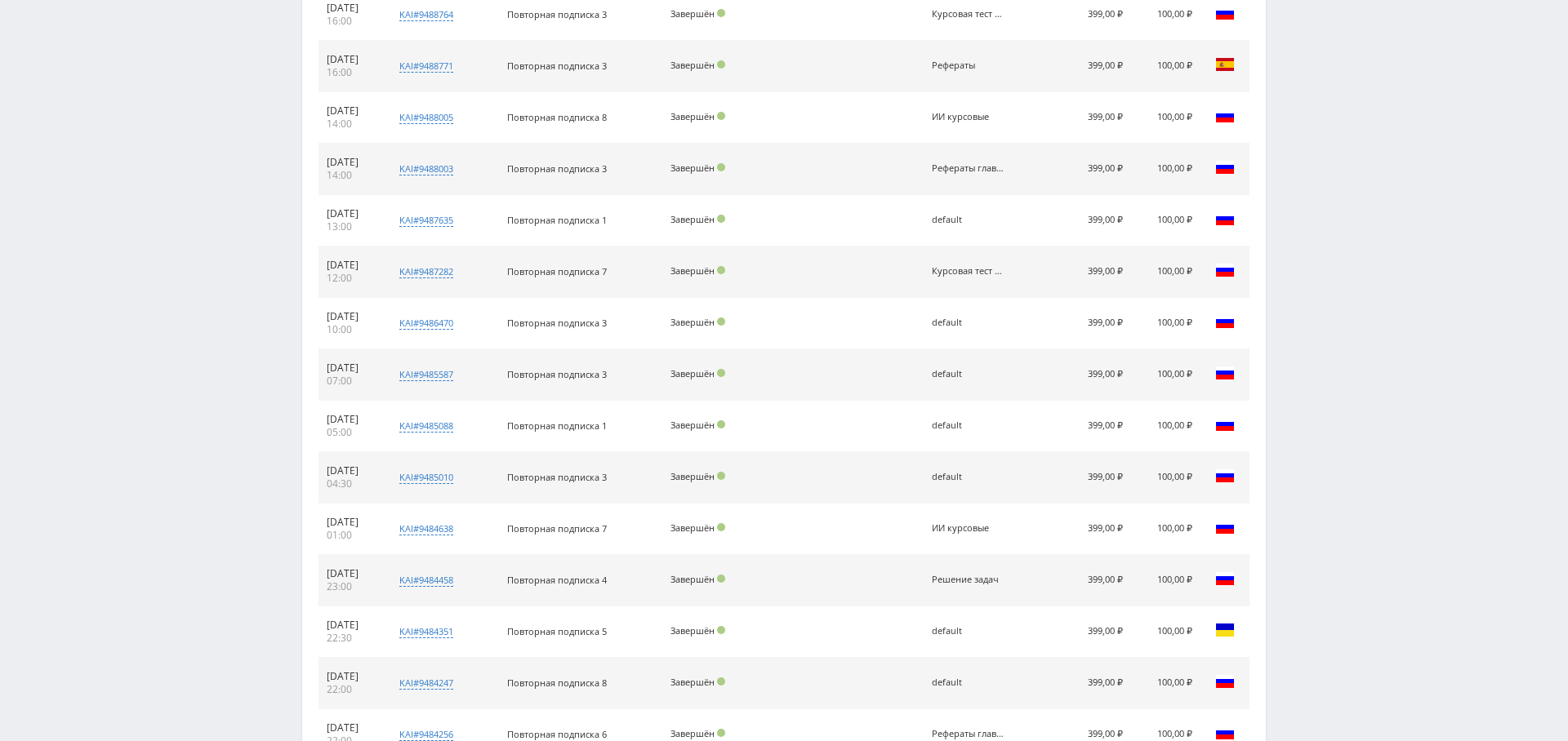
scroll to position [3694, 0]
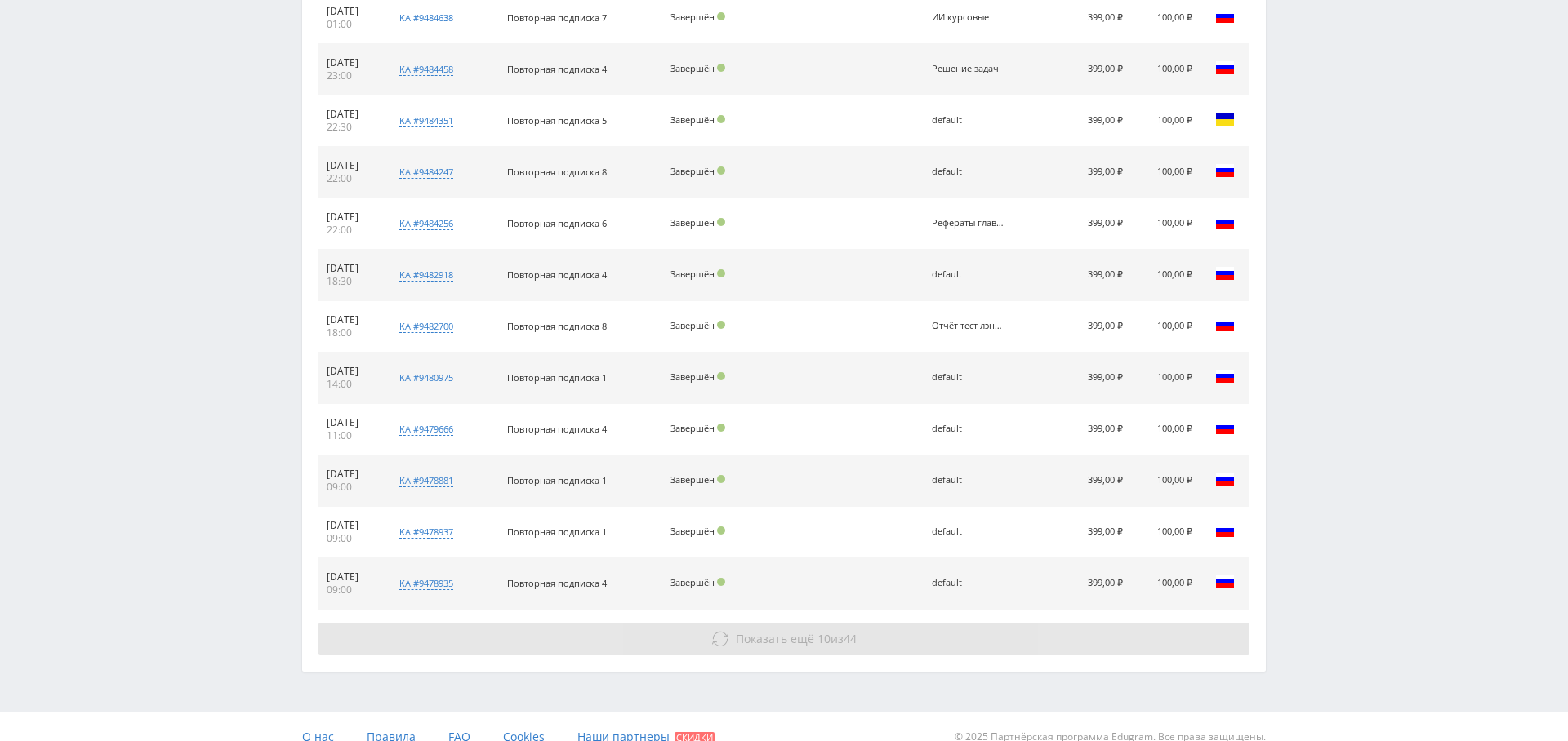
click at [804, 631] on span "Показать ещё" at bounding box center [775, 638] width 78 height 15
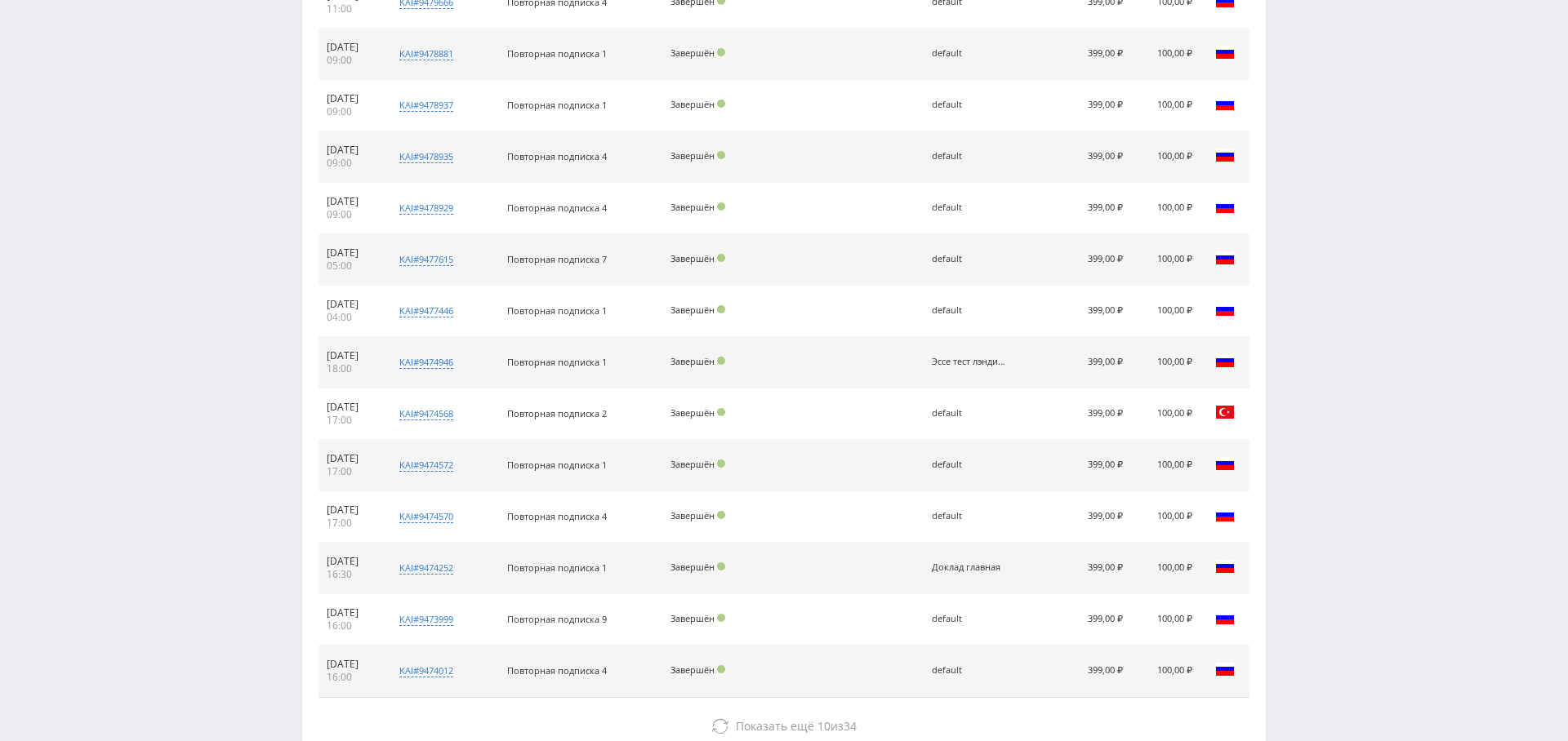
scroll to position [4206, 0]
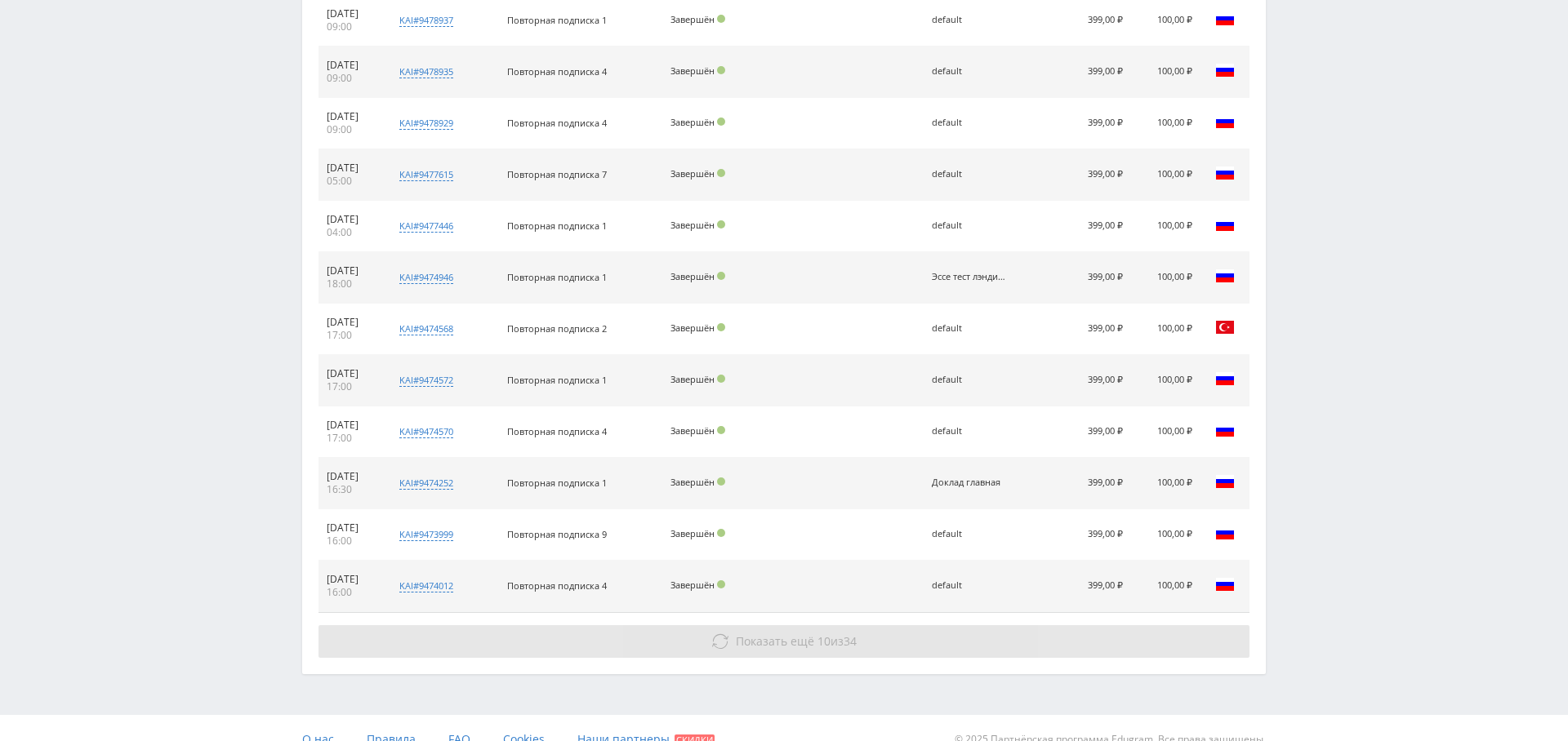
click at [849, 633] on span "34" at bounding box center [850, 640] width 13 height 15
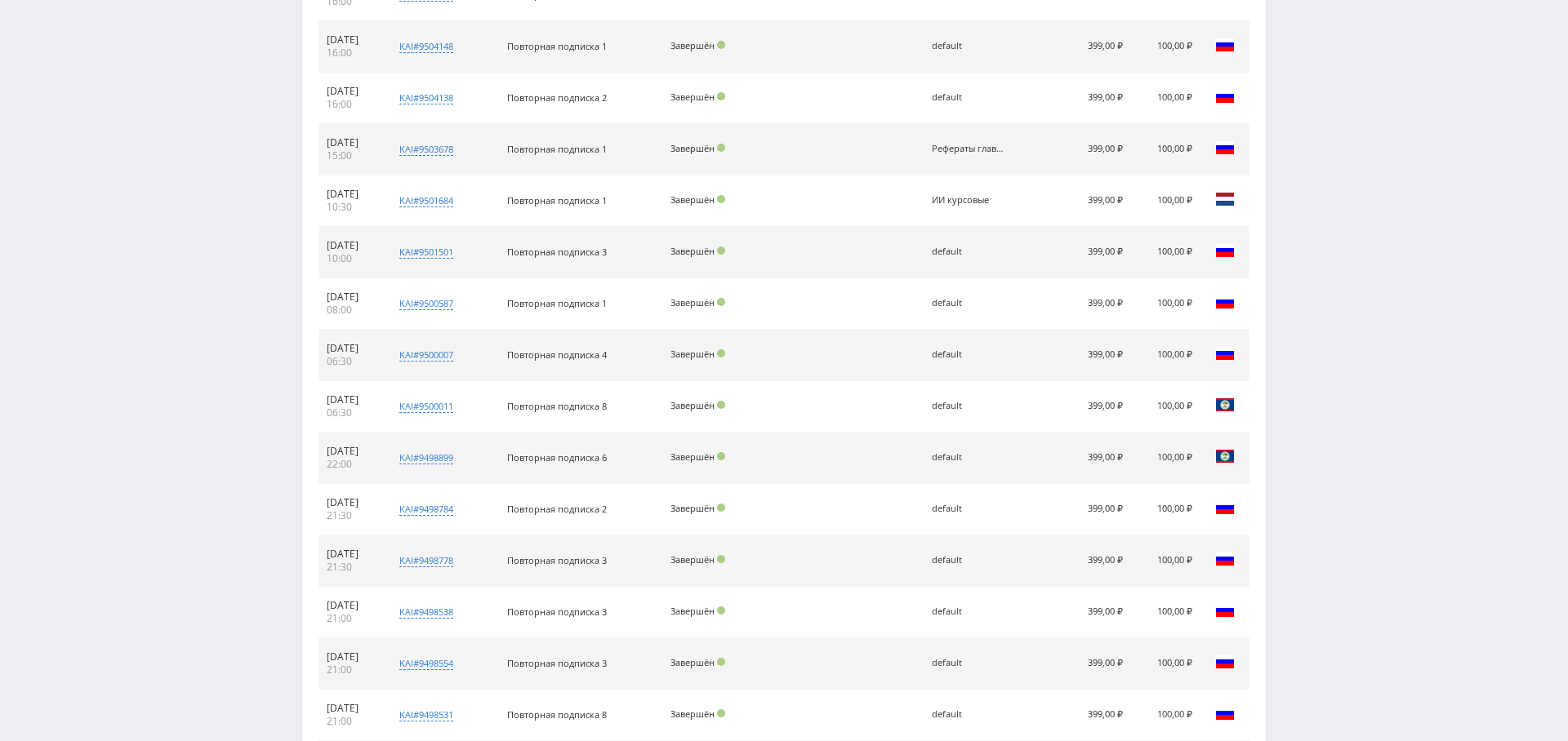
scroll to position [1750, 0]
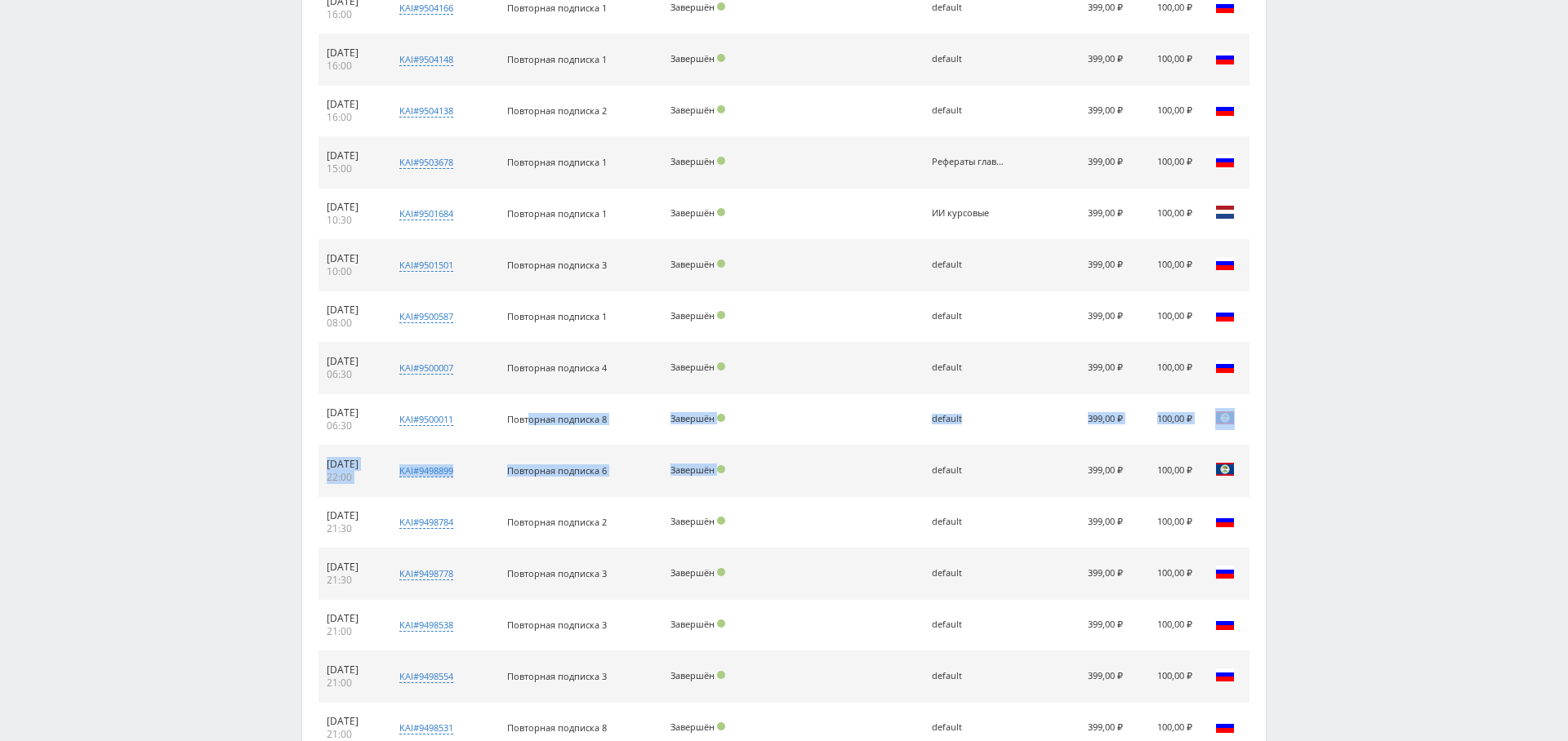
drag, startPoint x: 546, startPoint y: 417, endPoint x: 724, endPoint y: 476, distance: 187.5
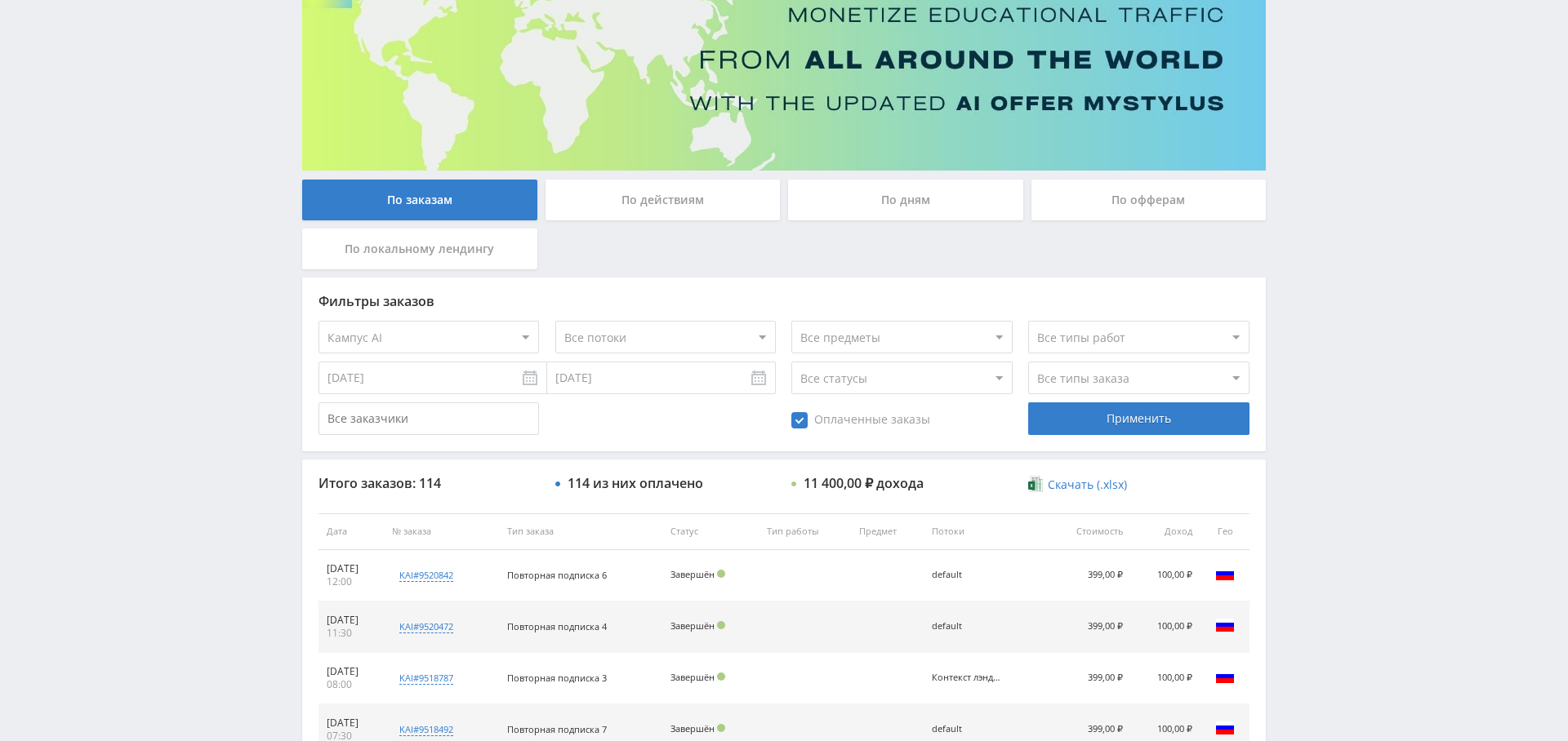
scroll to position [0, 0]
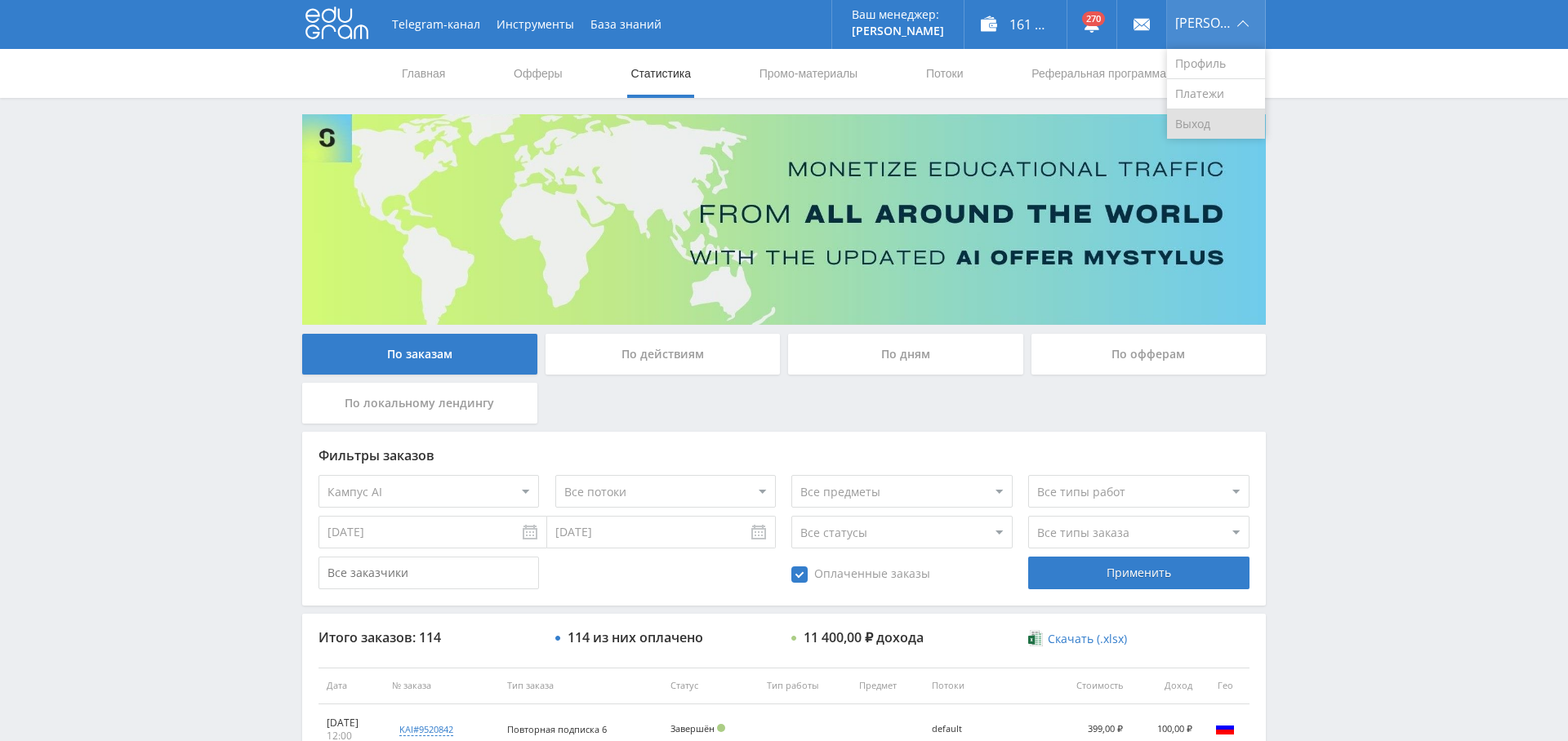
click at [1229, 118] on link "Выход" at bounding box center [1216, 124] width 98 height 29
